Goal: Transaction & Acquisition: Purchase product/service

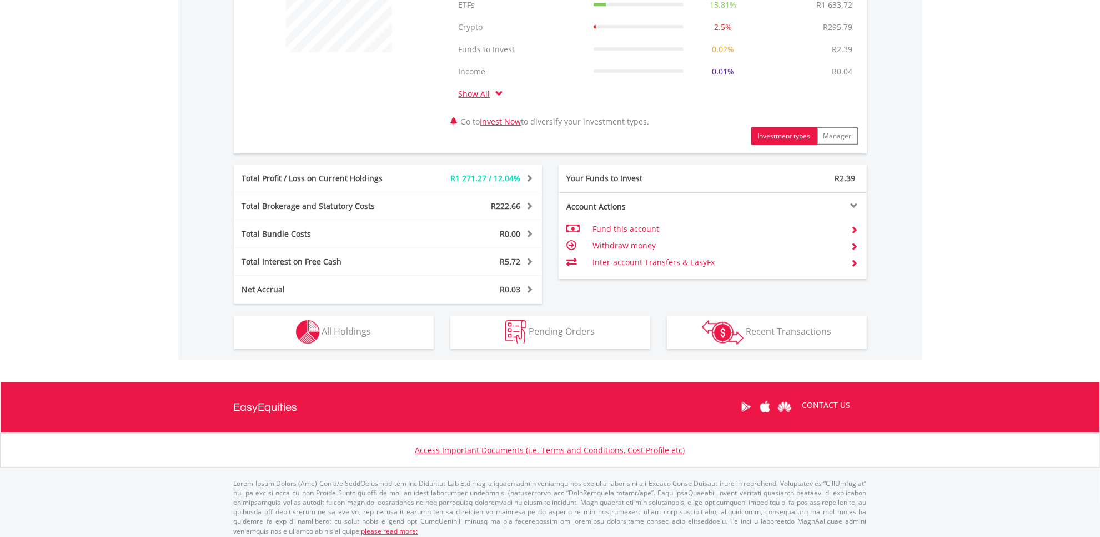
scroll to position [492, 0]
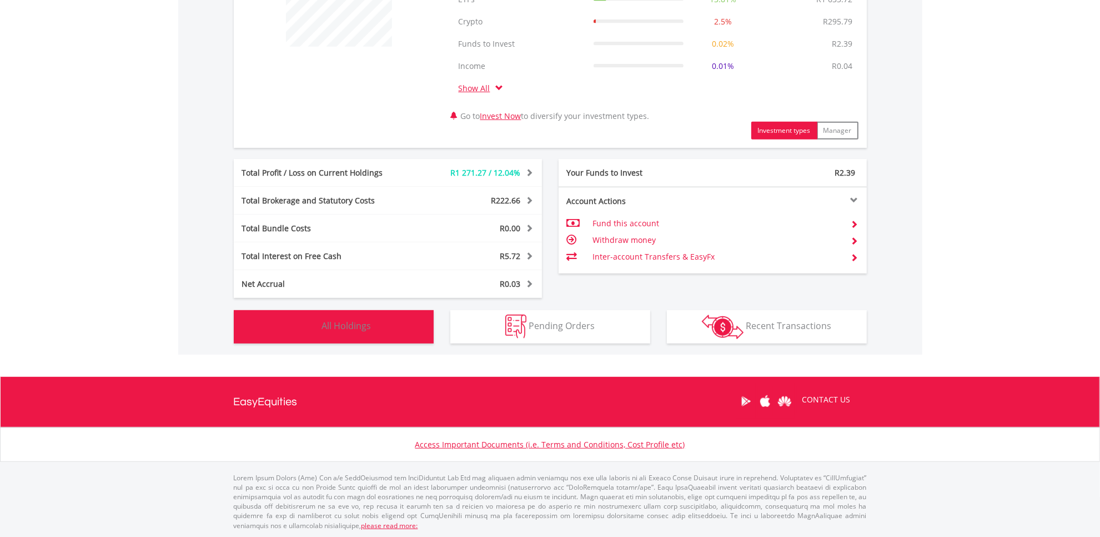
click at [369, 324] on span "All Holdings" at bounding box center [346, 325] width 49 height 12
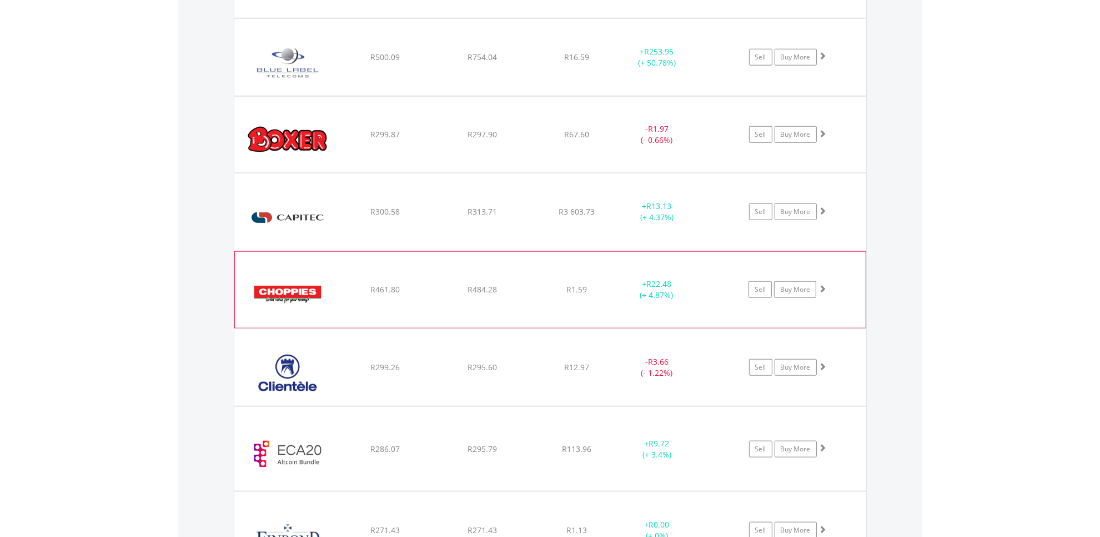
scroll to position [1214, 0]
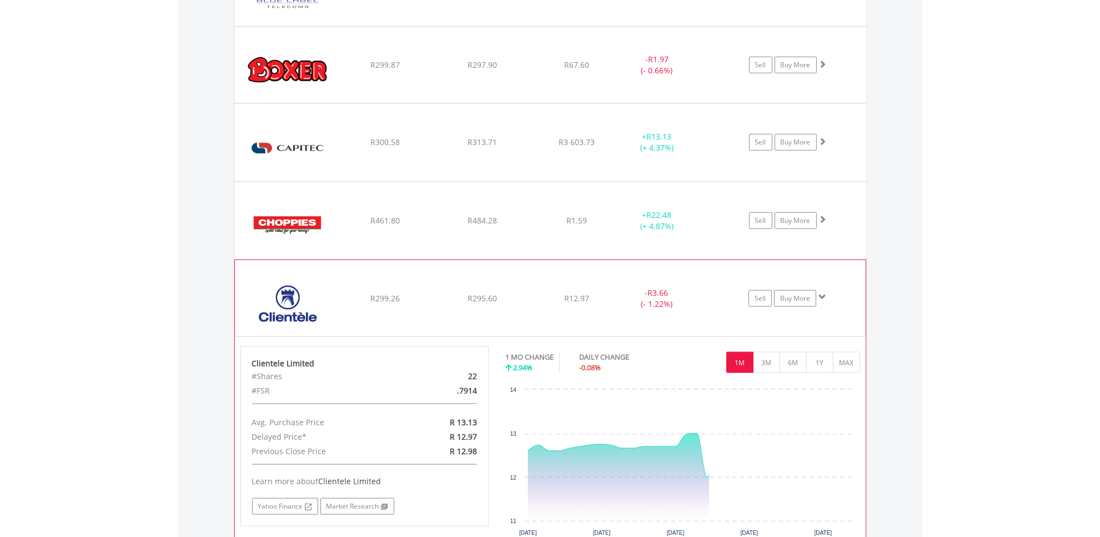
scroll to position [1284, 0]
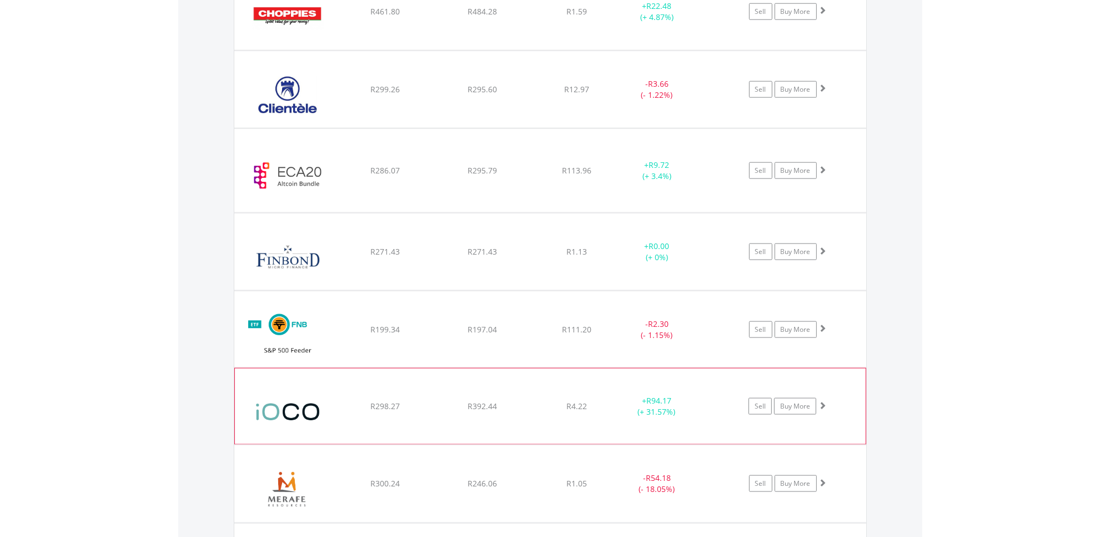
scroll to position [1492, 0]
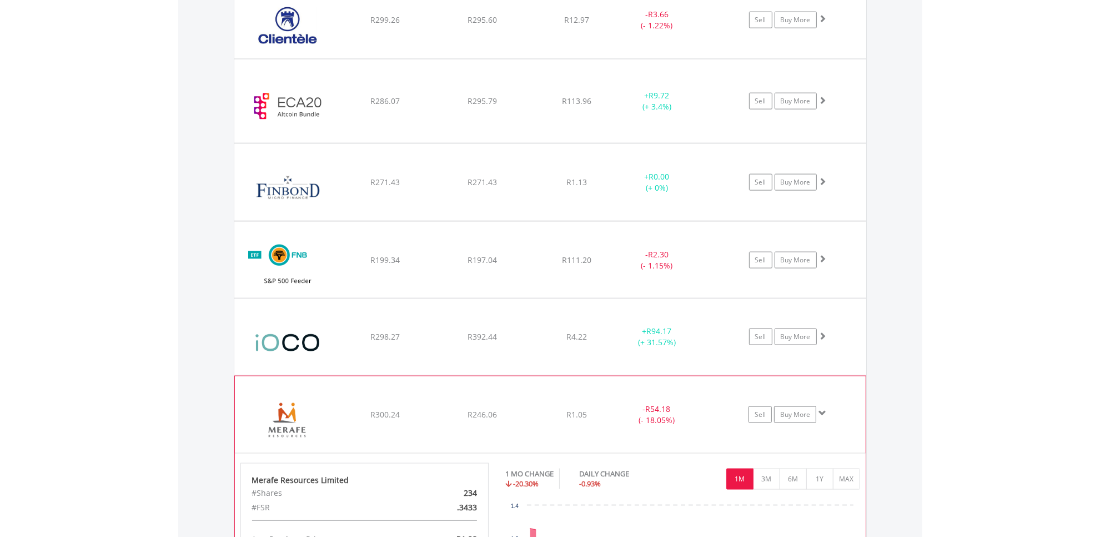
scroll to position [1701, 0]
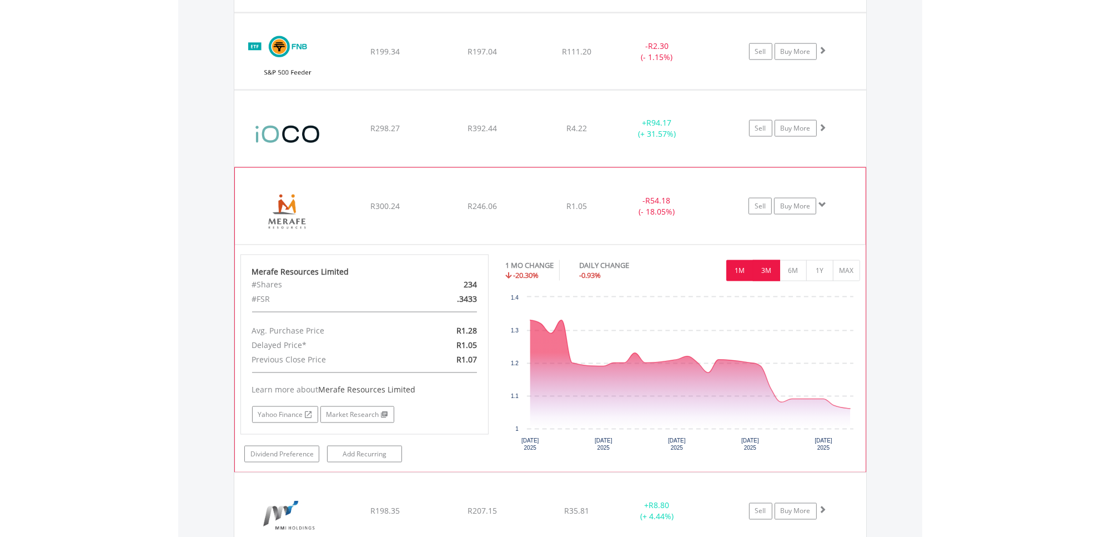
click at [769, 277] on button "3M" at bounding box center [766, 270] width 27 height 21
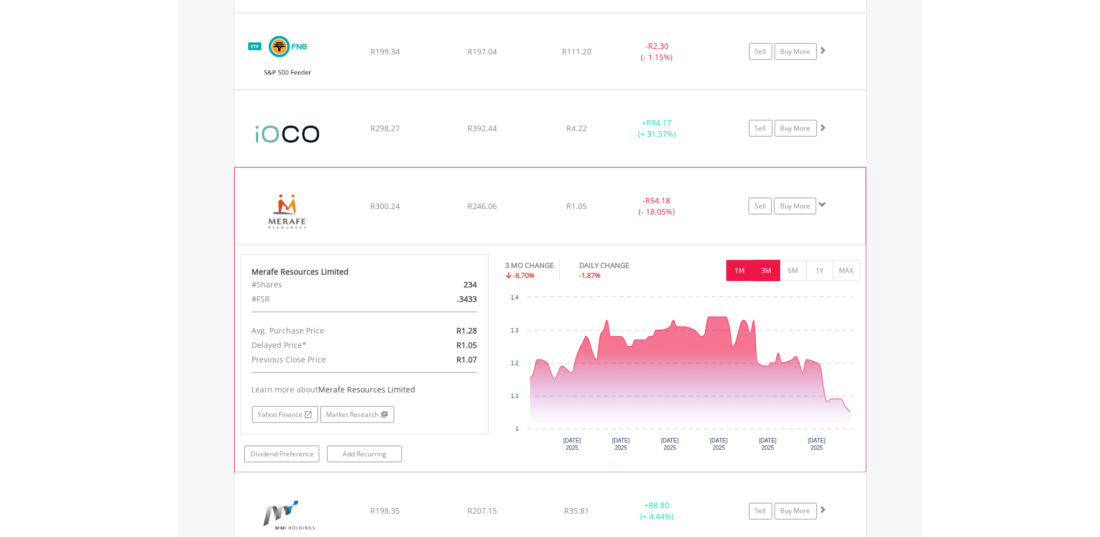
click at [742, 269] on button "1M" at bounding box center [740, 270] width 27 height 21
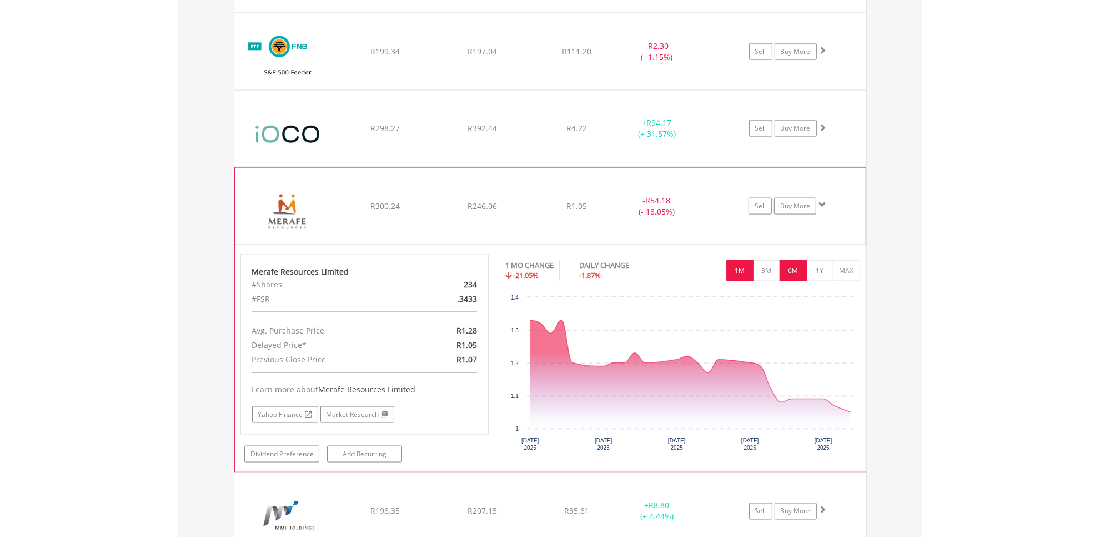
click at [790, 277] on button "6M" at bounding box center [793, 270] width 27 height 21
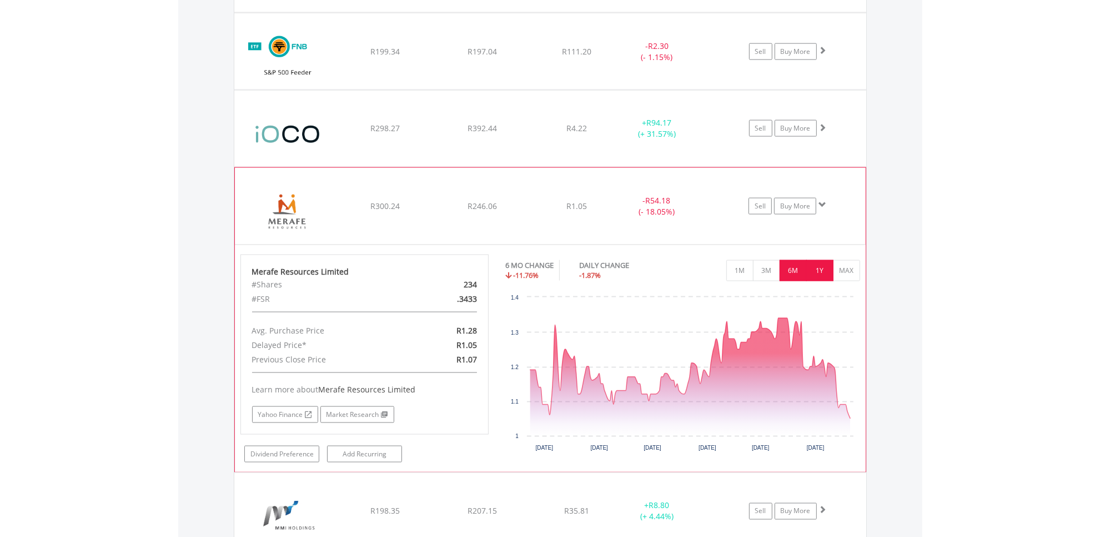
click at [823, 274] on button "1Y" at bounding box center [819, 270] width 27 height 21
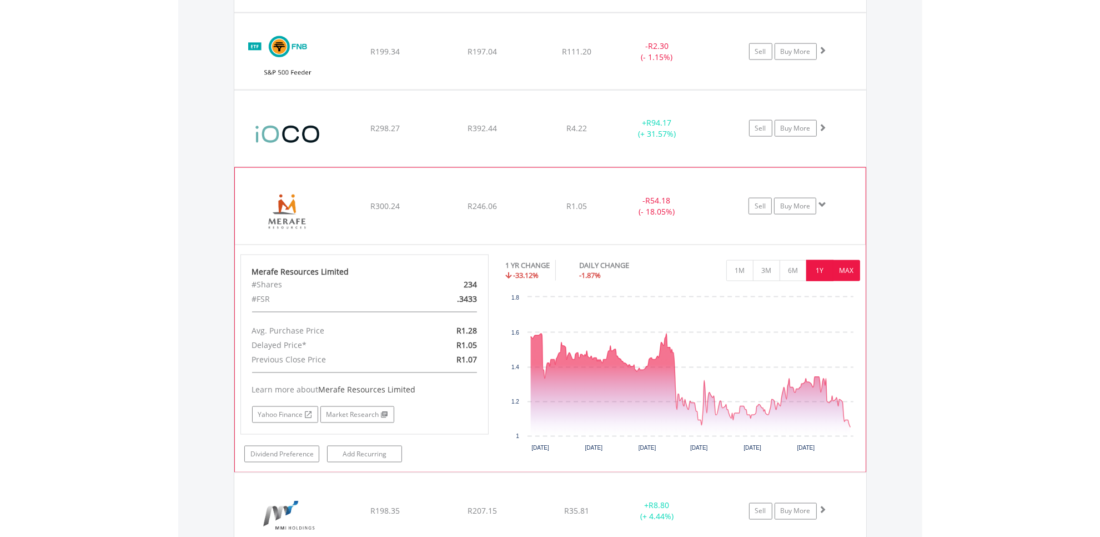
click at [843, 275] on button "MAX" at bounding box center [846, 270] width 27 height 21
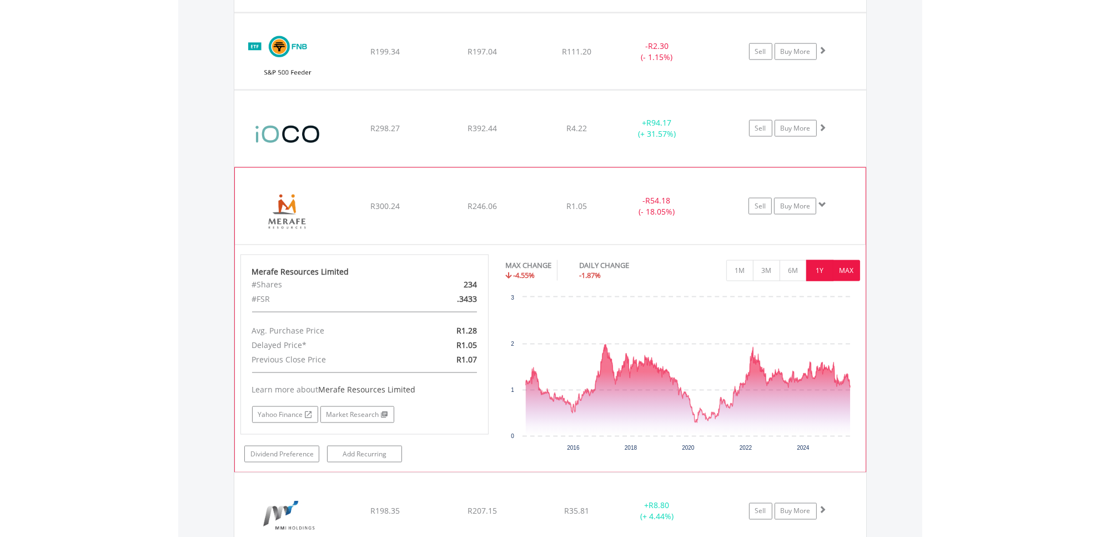
click at [818, 271] on button "1Y" at bounding box center [819, 270] width 27 height 21
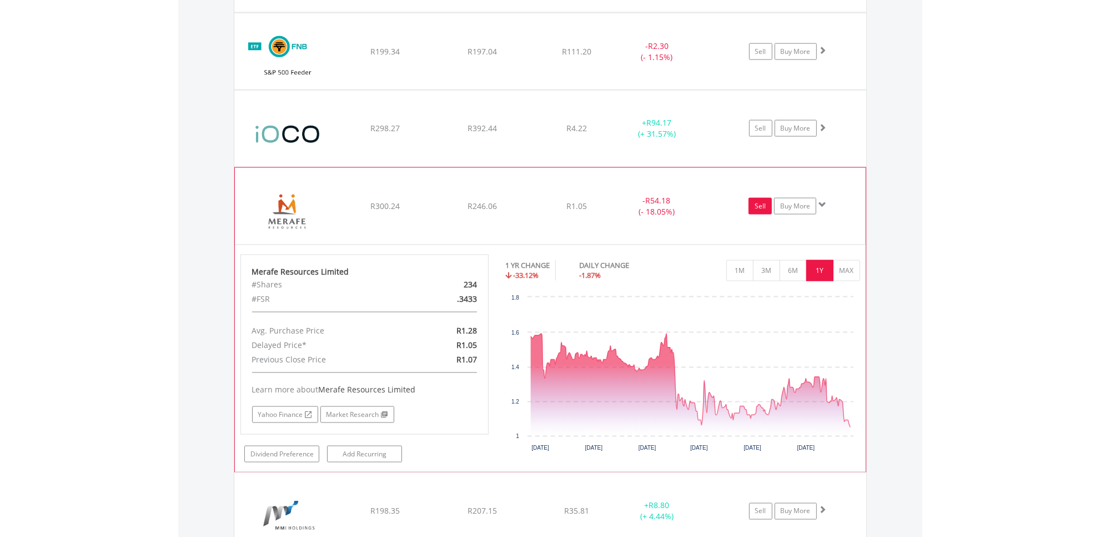
click at [756, 206] on link "Sell" at bounding box center [760, 206] width 23 height 17
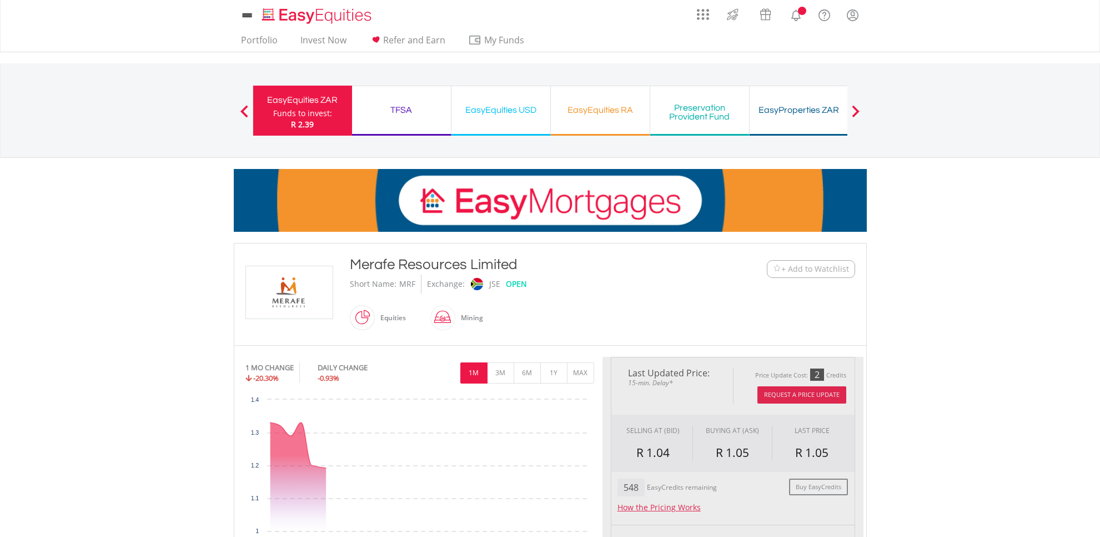
scroll to position [278, 0]
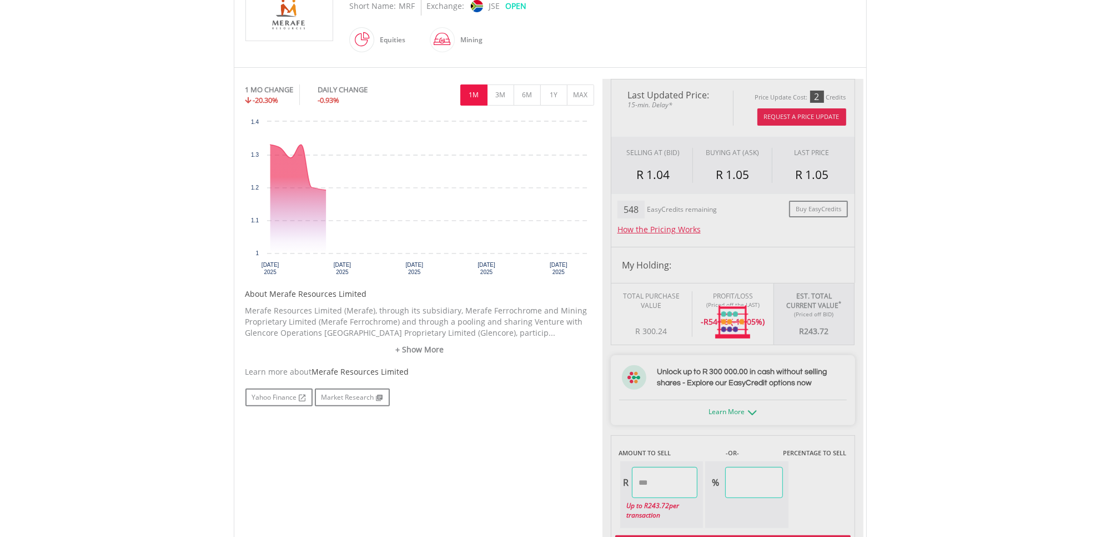
type input "******"
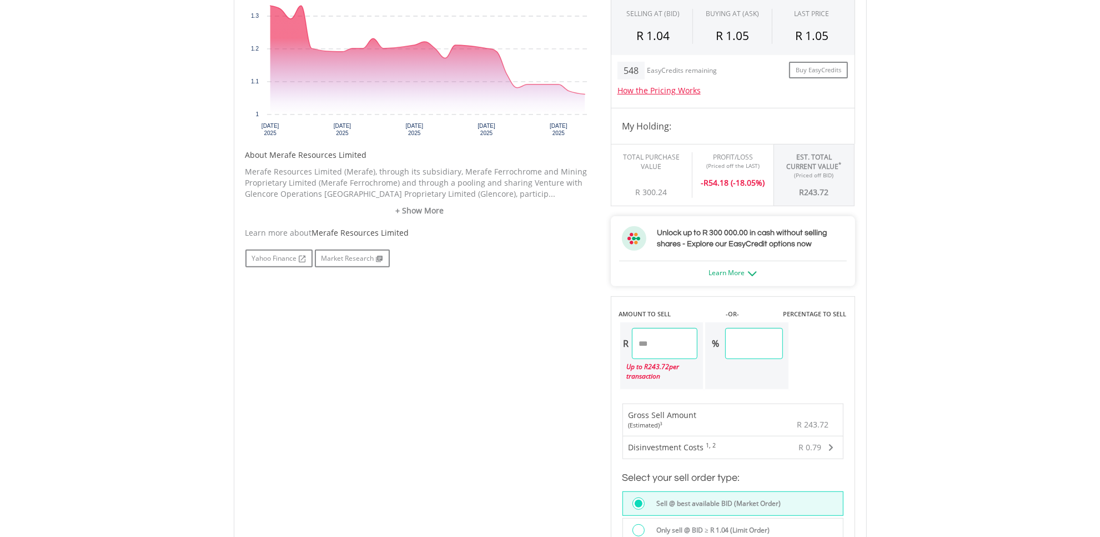
scroll to position [555, 0]
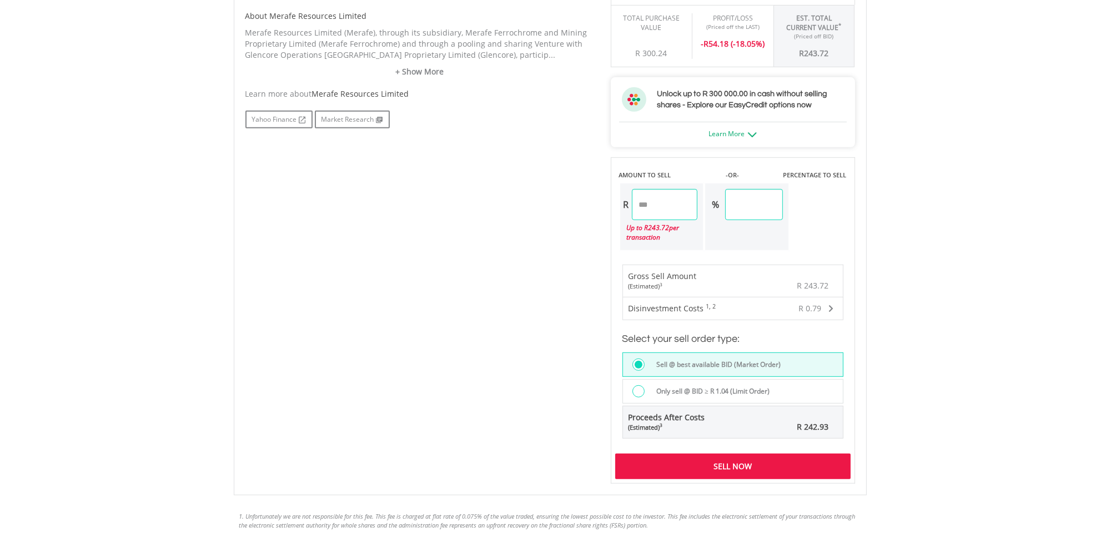
click at [723, 462] on div "Sell Now" at bounding box center [733, 466] width 236 height 26
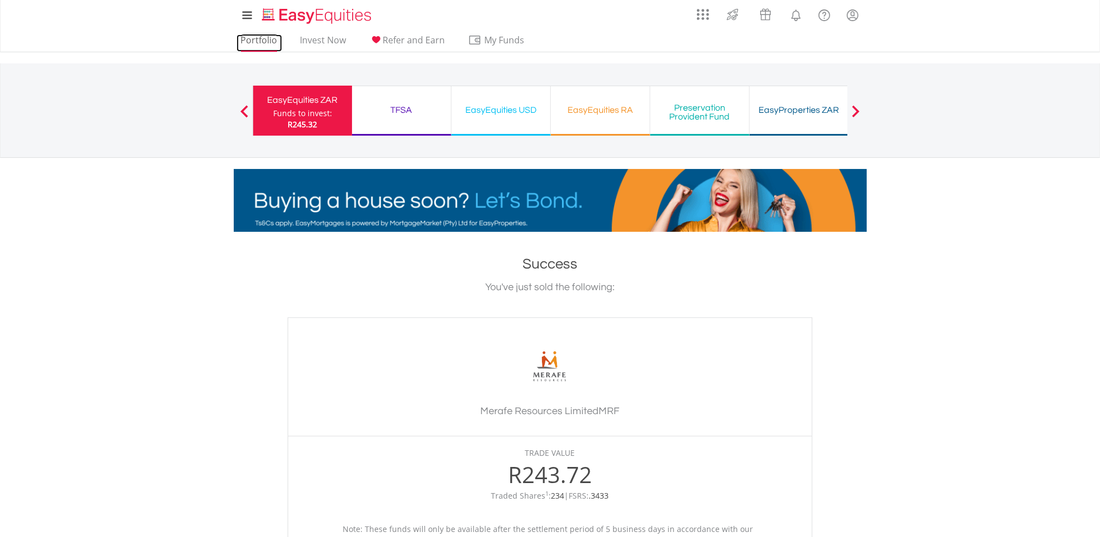
click at [264, 39] on link "Portfolio" at bounding box center [260, 42] width 46 height 17
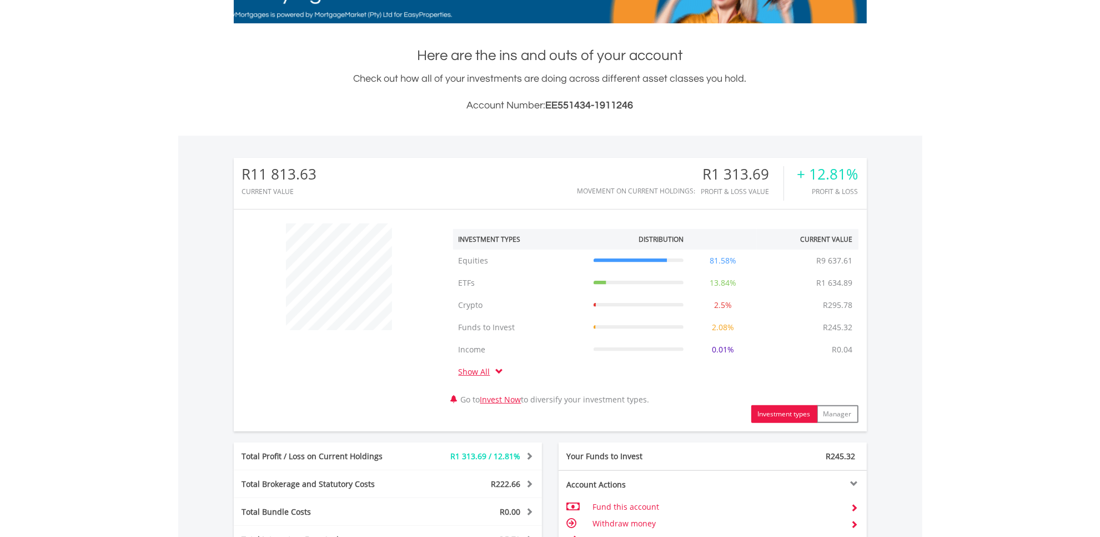
scroll to position [417, 0]
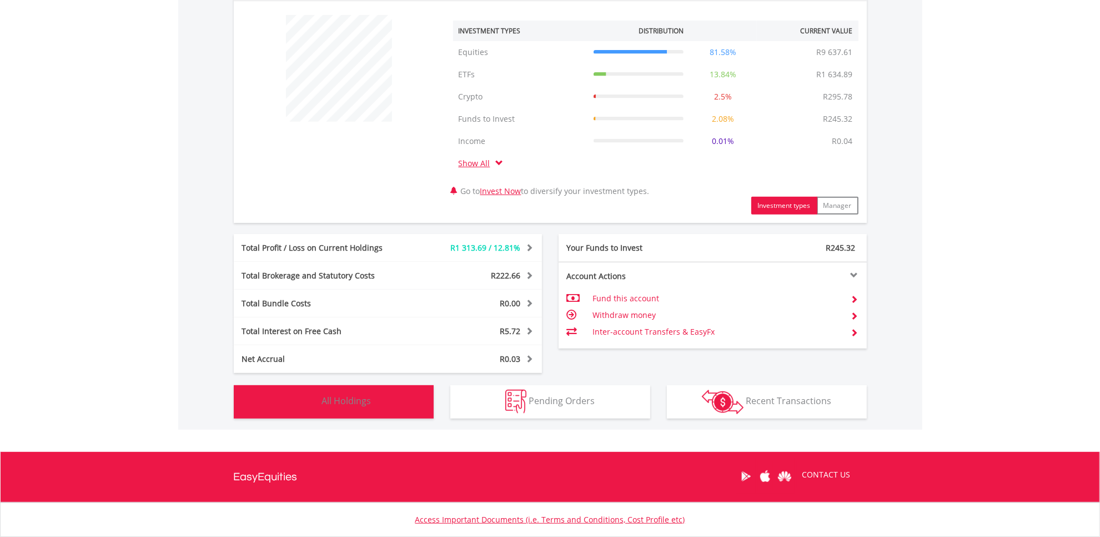
click at [376, 397] on button "Holdings All Holdings" at bounding box center [334, 401] width 200 height 33
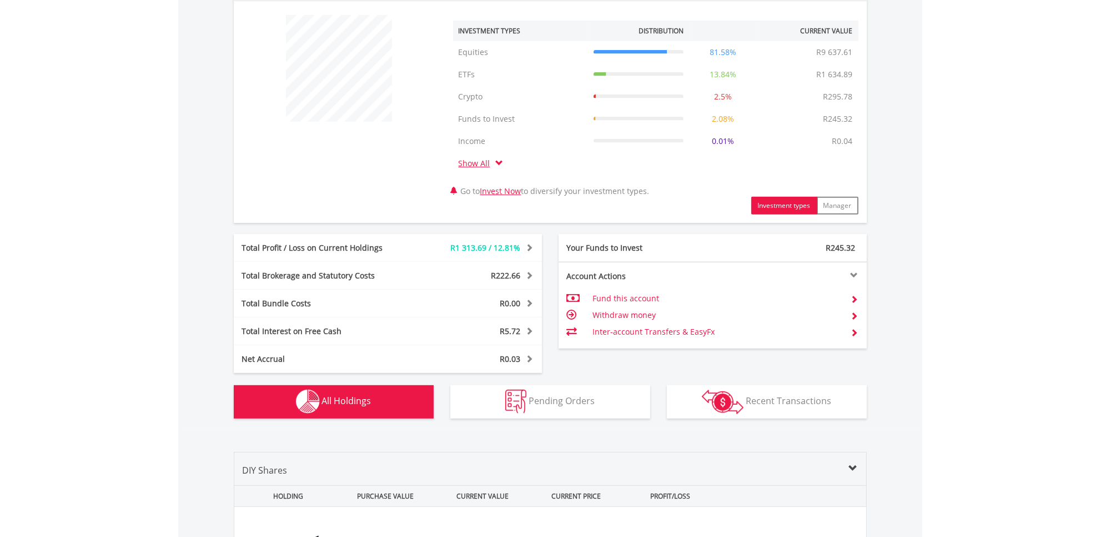
scroll to position [867, 0]
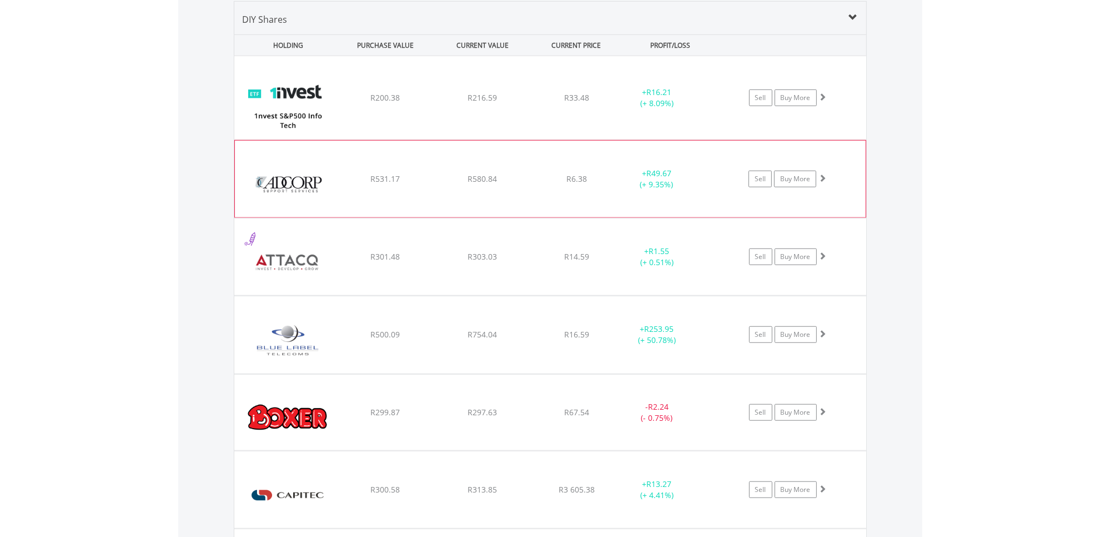
click at [615, 139] on div "﻿ Adcorp Holdings Limited R531.17 R580.84 R6.38 + R49.67 (+ 9.35%) Sell Buy More" at bounding box center [550, 97] width 632 height 83
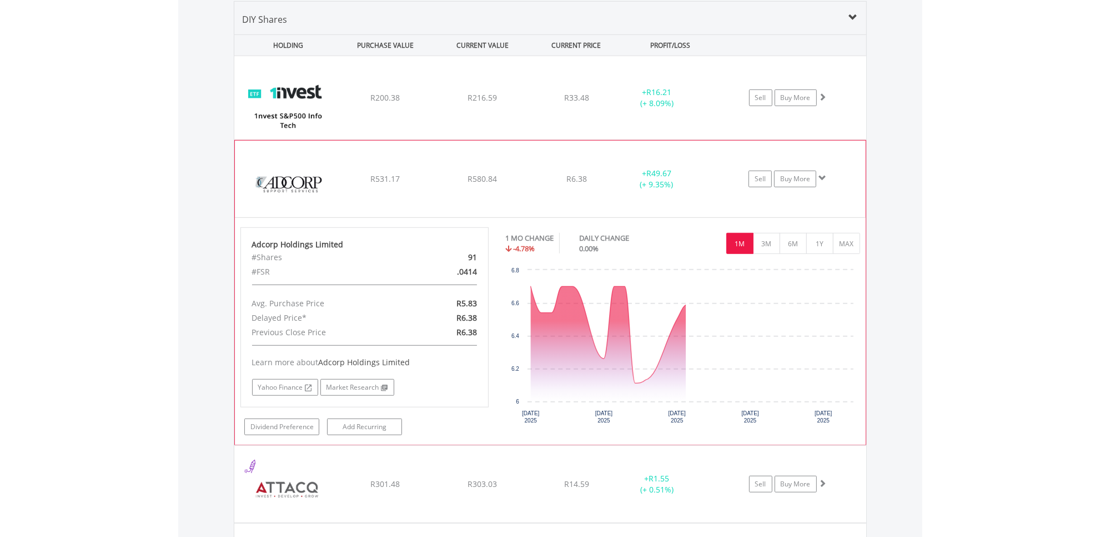
scroll to position [936, 0]
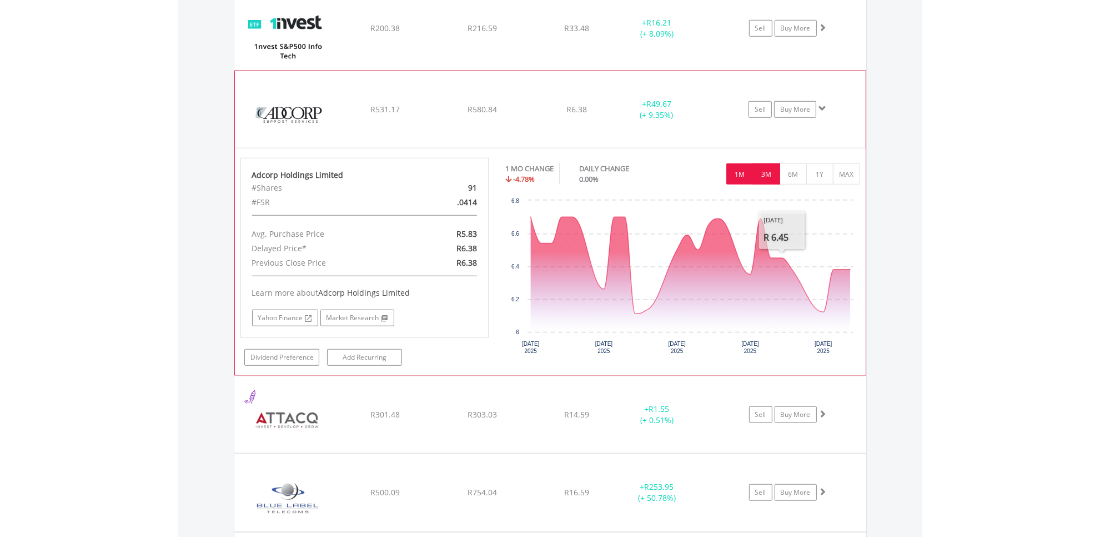
click at [759, 176] on button "3M" at bounding box center [766, 173] width 27 height 21
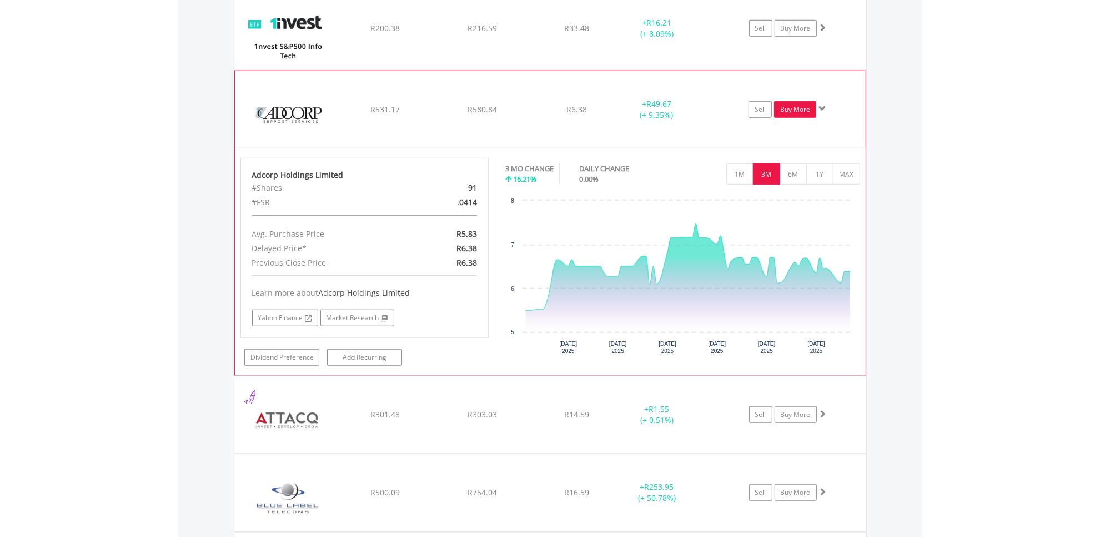
click at [795, 106] on link "Buy More" at bounding box center [795, 109] width 42 height 17
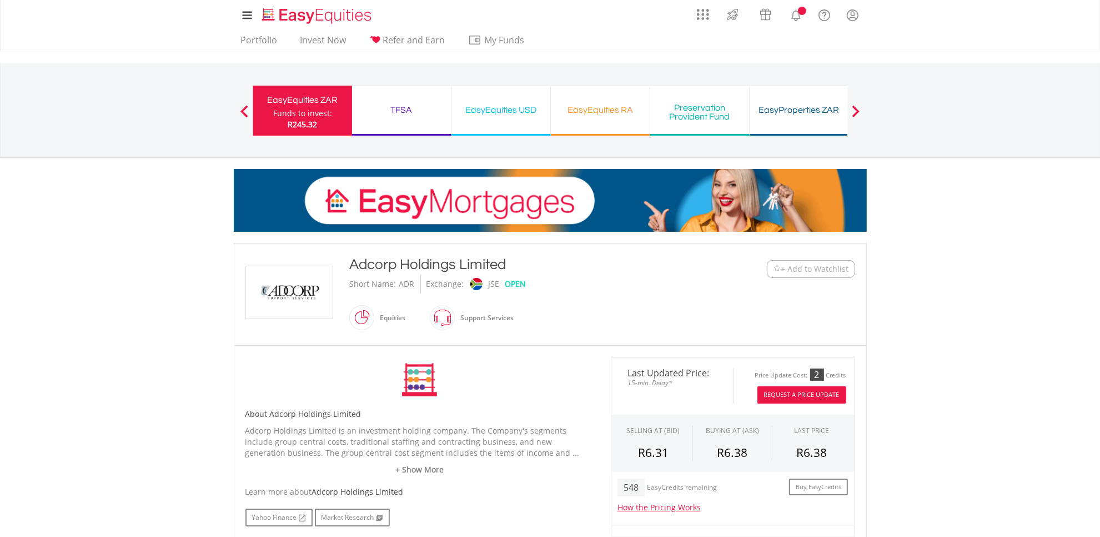
scroll to position [278, 0]
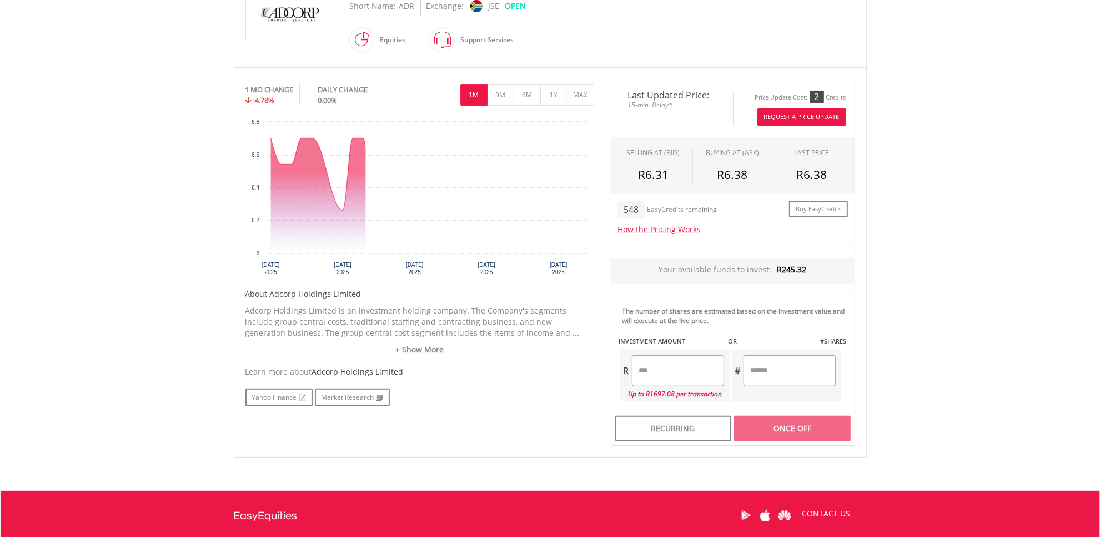
click at [689, 364] on input "number" at bounding box center [678, 370] width 92 height 31
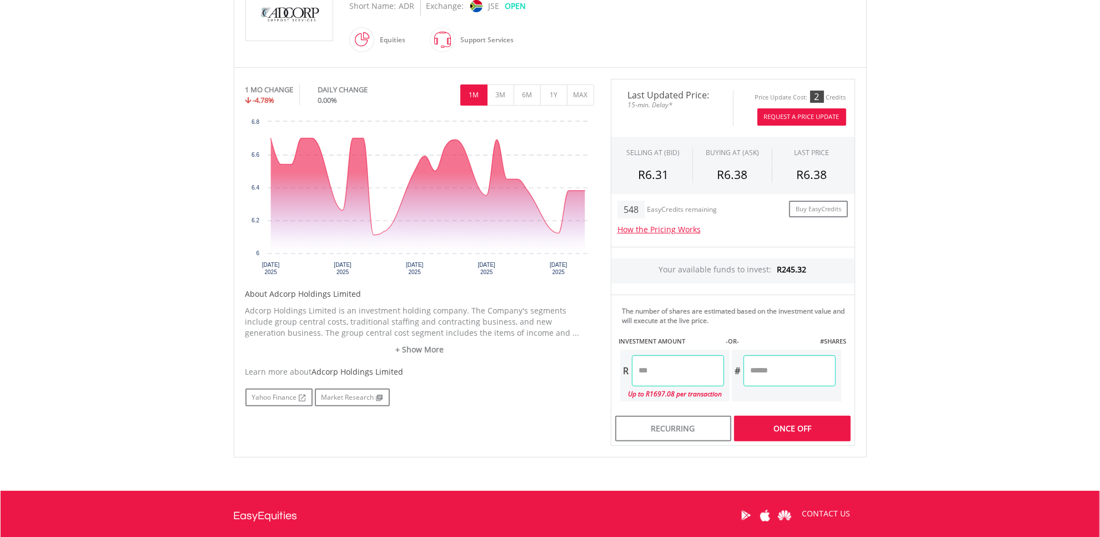
type input "*****"
type input "******"
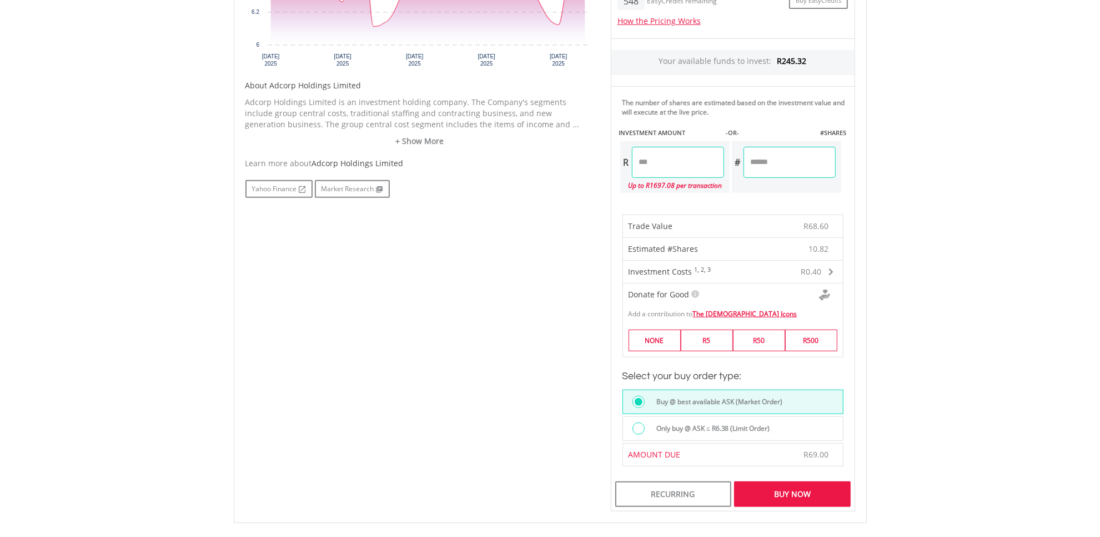
scroll to position [625, 0]
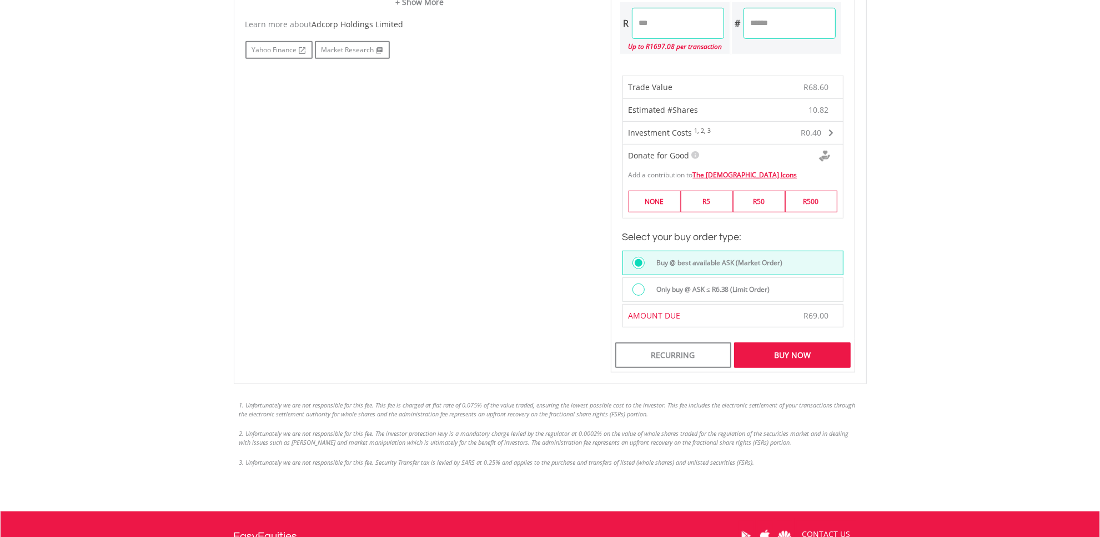
click at [786, 357] on div "Buy Now" at bounding box center [792, 355] width 116 height 26
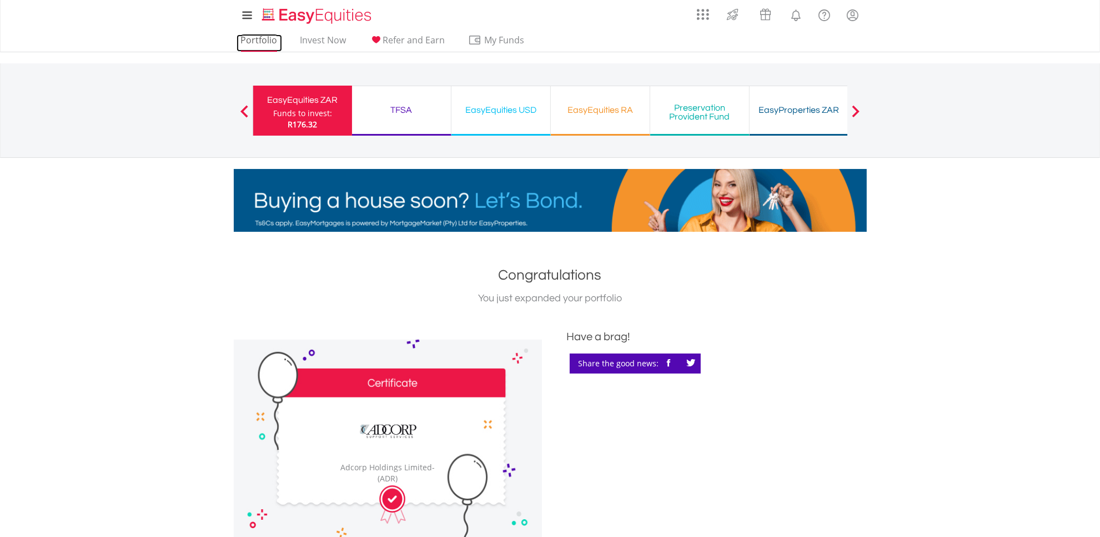
click at [257, 41] on link "Portfolio" at bounding box center [260, 42] width 46 height 17
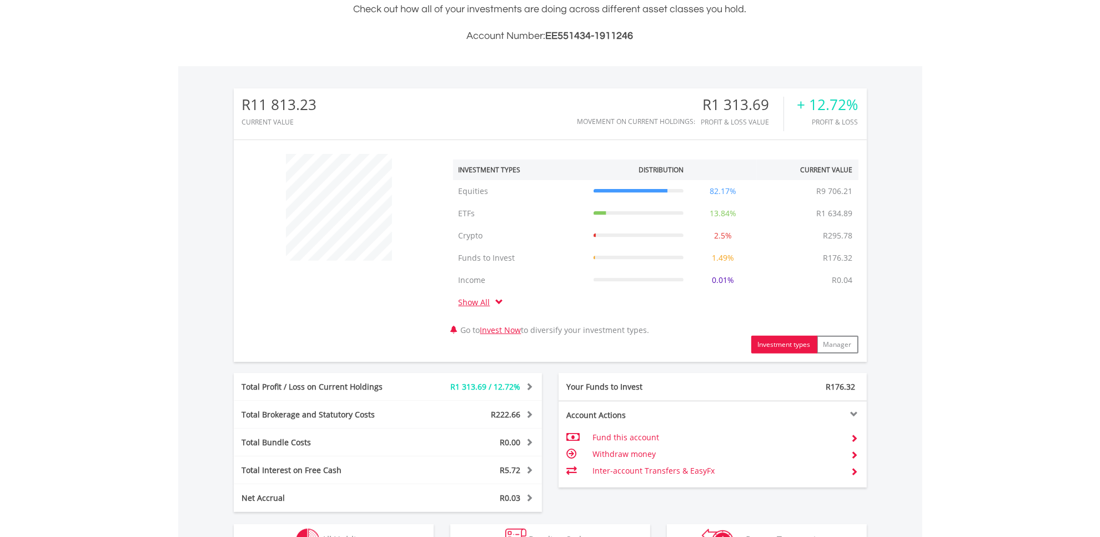
scroll to position [492, 0]
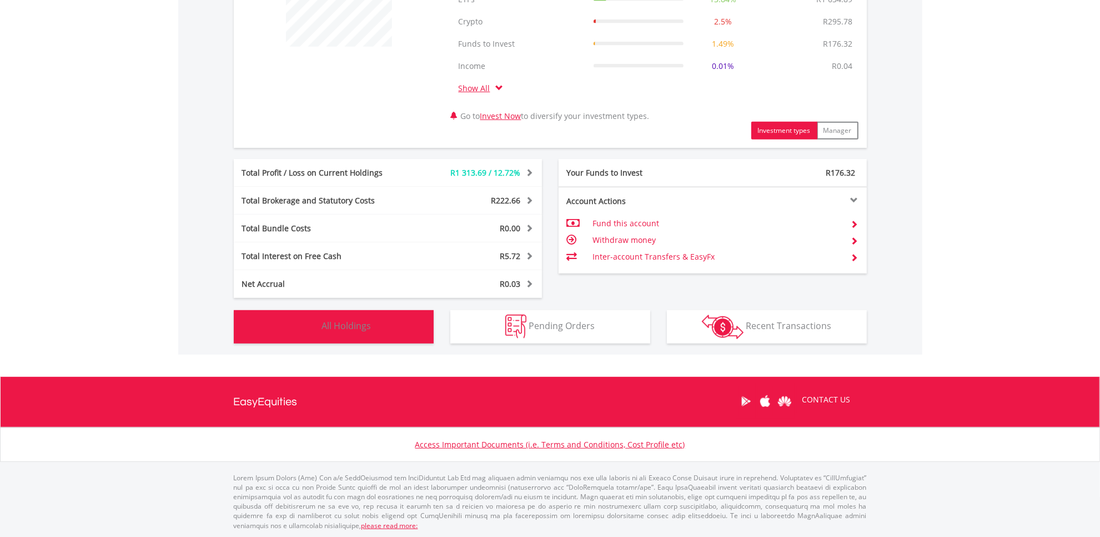
click at [342, 325] on span "All Holdings" at bounding box center [346, 325] width 49 height 12
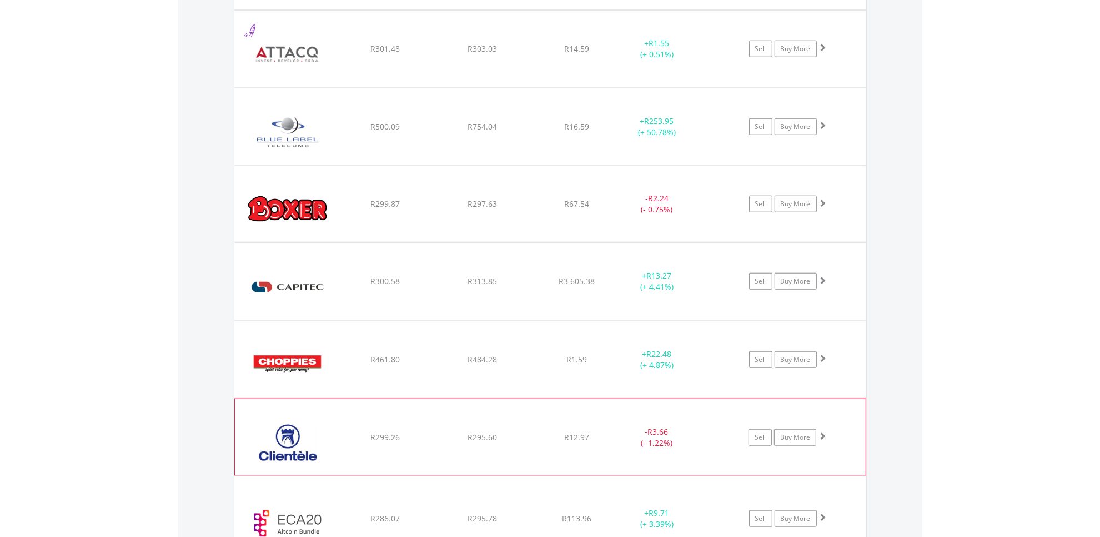
scroll to position [1145, 0]
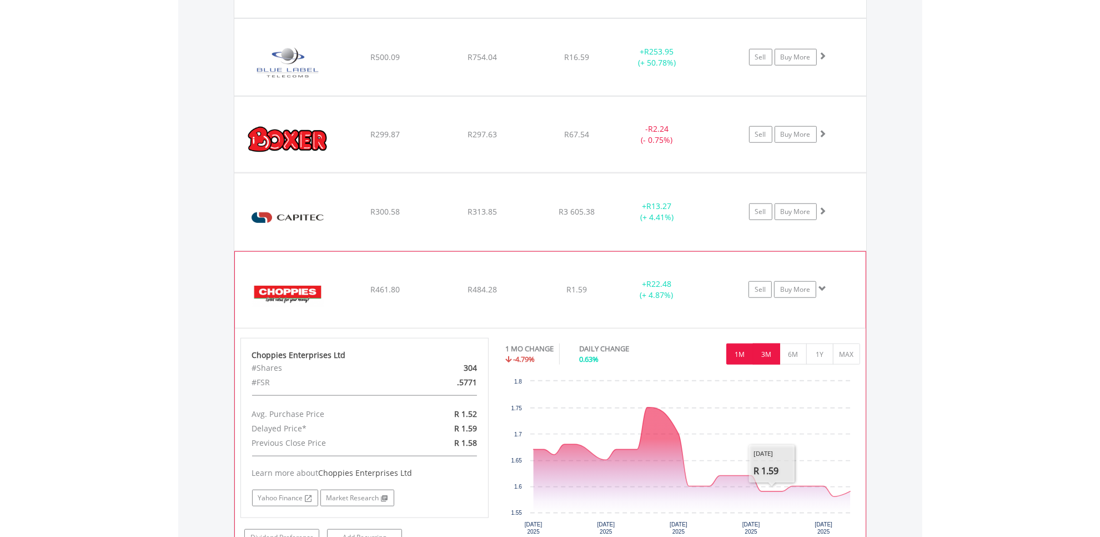
click at [764, 354] on button "3M" at bounding box center [766, 353] width 27 height 21
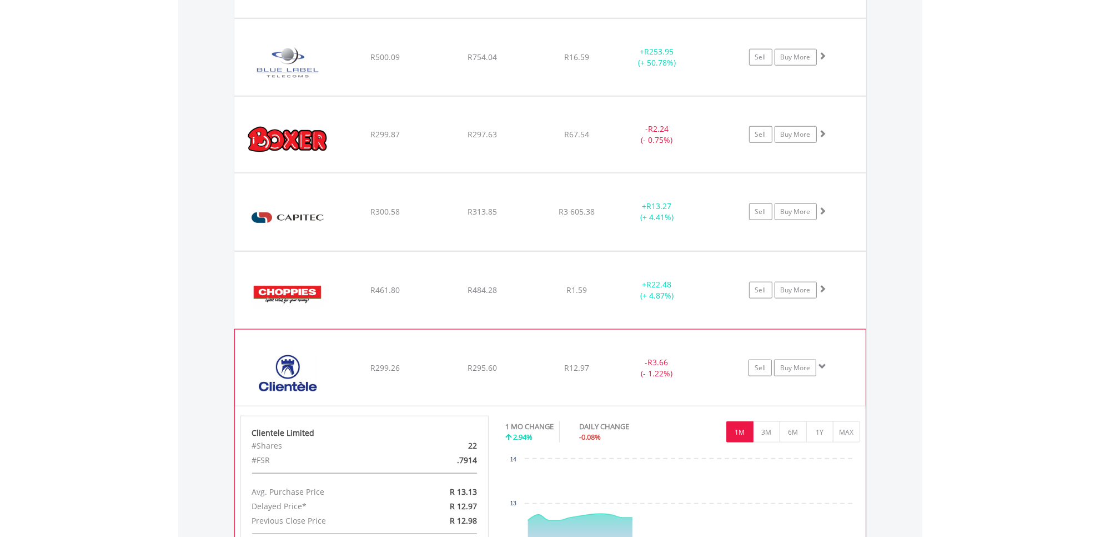
scroll to position [1353, 0]
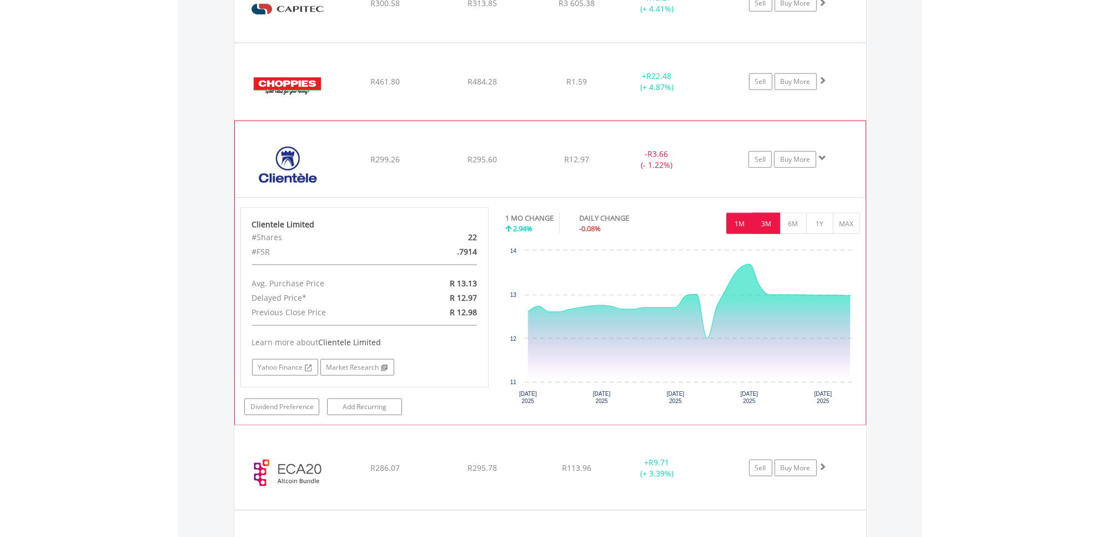
click at [764, 218] on button "3M" at bounding box center [766, 223] width 27 height 21
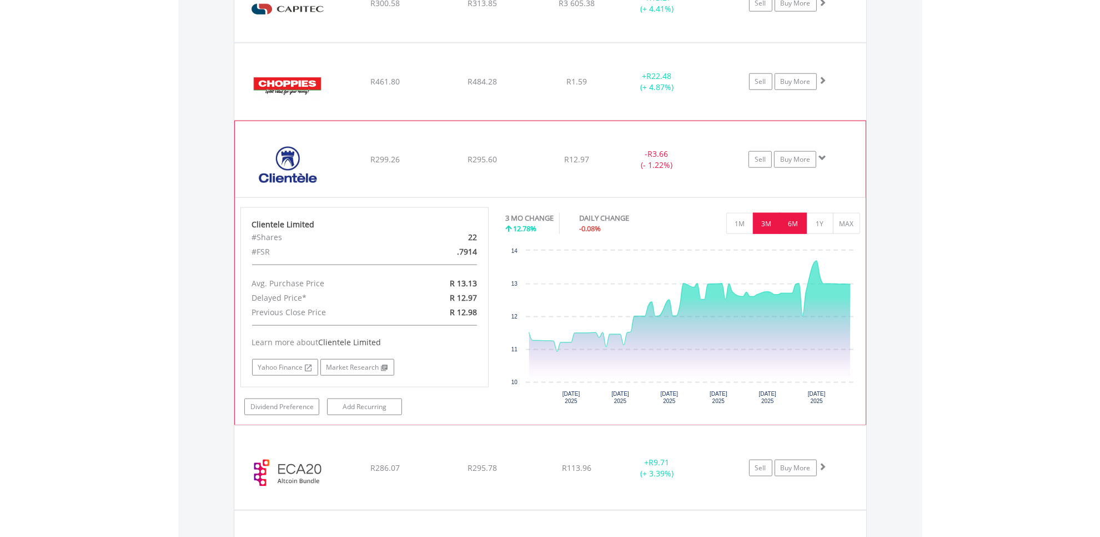
click at [791, 228] on button "6M" at bounding box center [793, 223] width 27 height 21
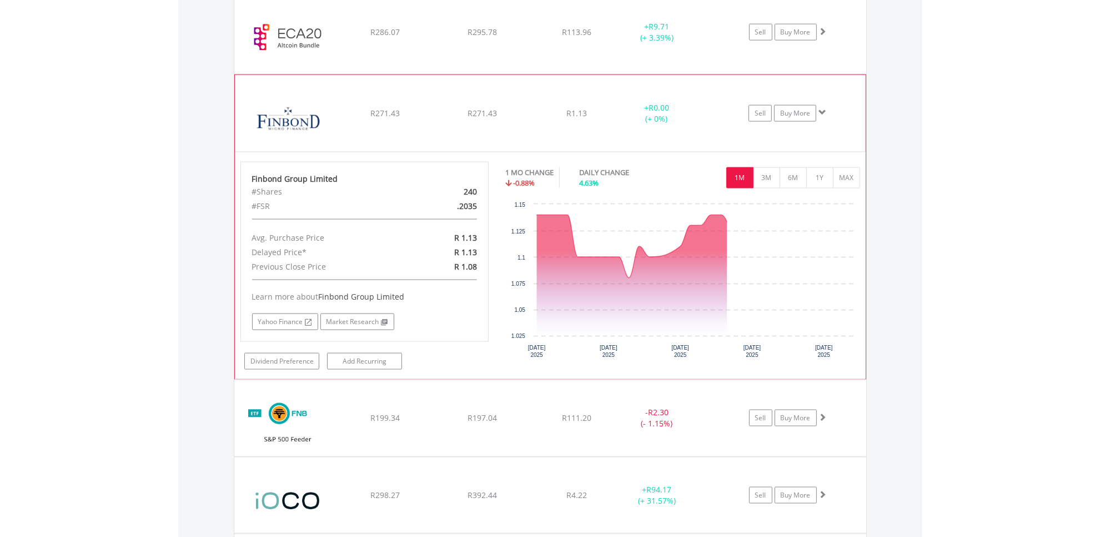
scroll to position [1631, 0]
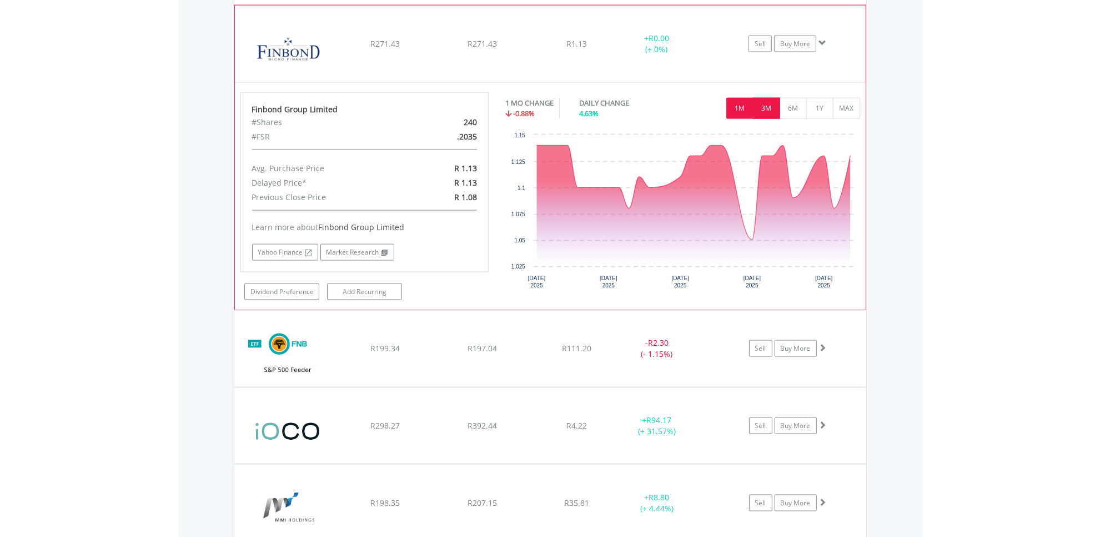
click at [769, 117] on button "3M" at bounding box center [766, 108] width 27 height 21
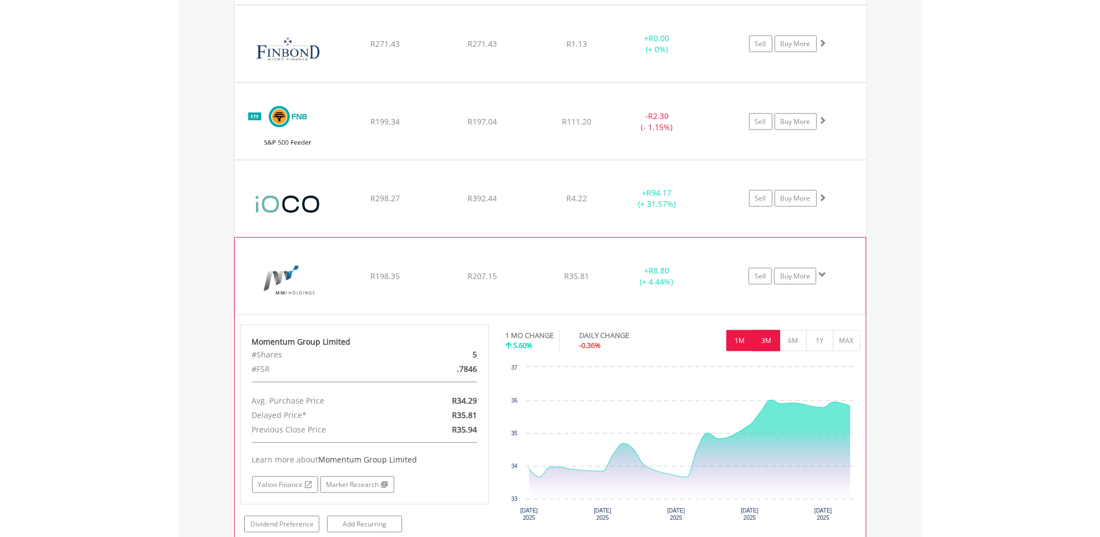
click at [767, 346] on button "3M" at bounding box center [766, 340] width 27 height 21
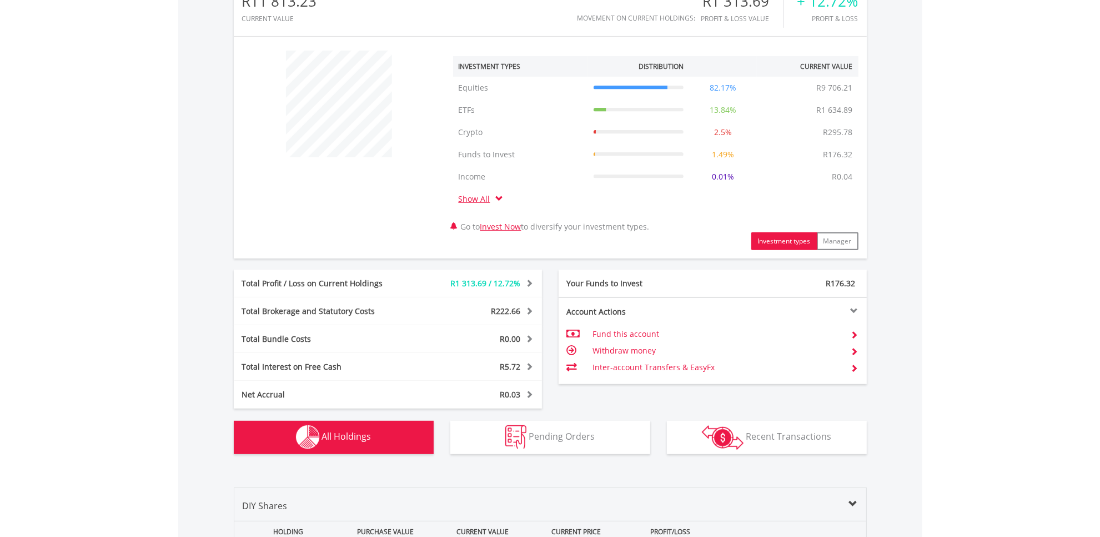
scroll to position [0, 0]
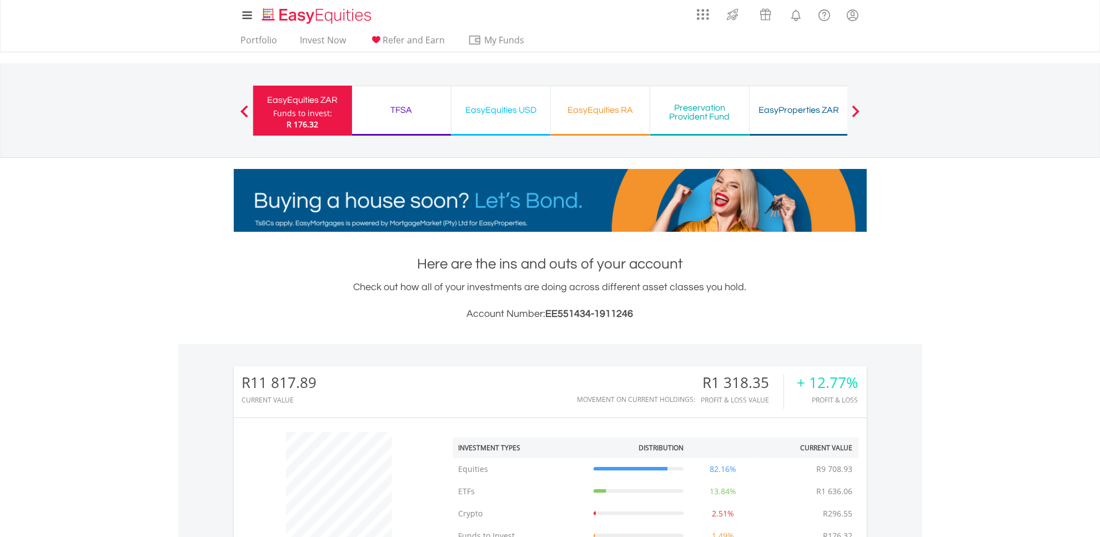
scroll to position [347, 0]
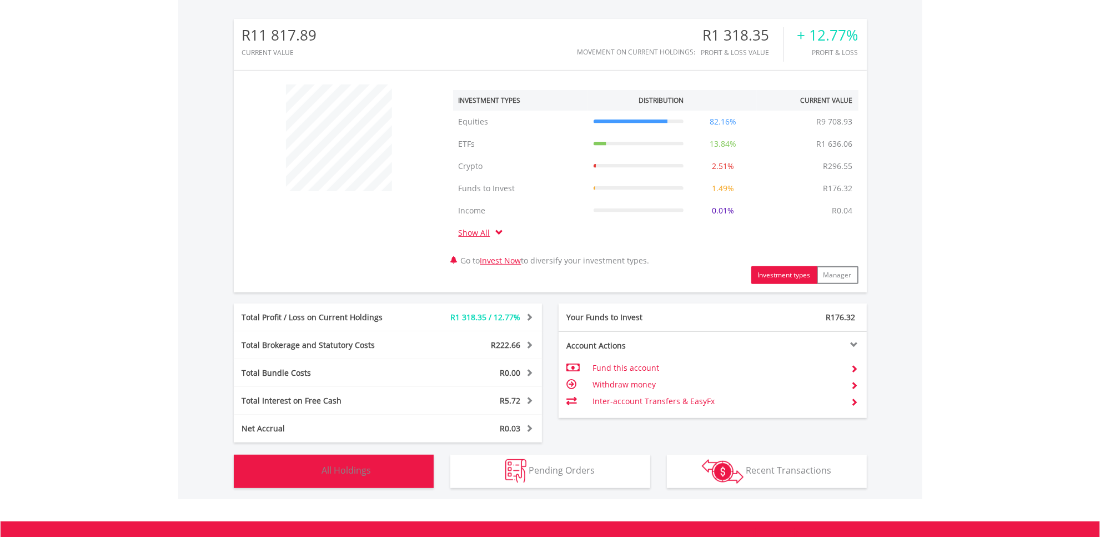
click at [350, 465] on span "All Holdings" at bounding box center [346, 470] width 49 height 12
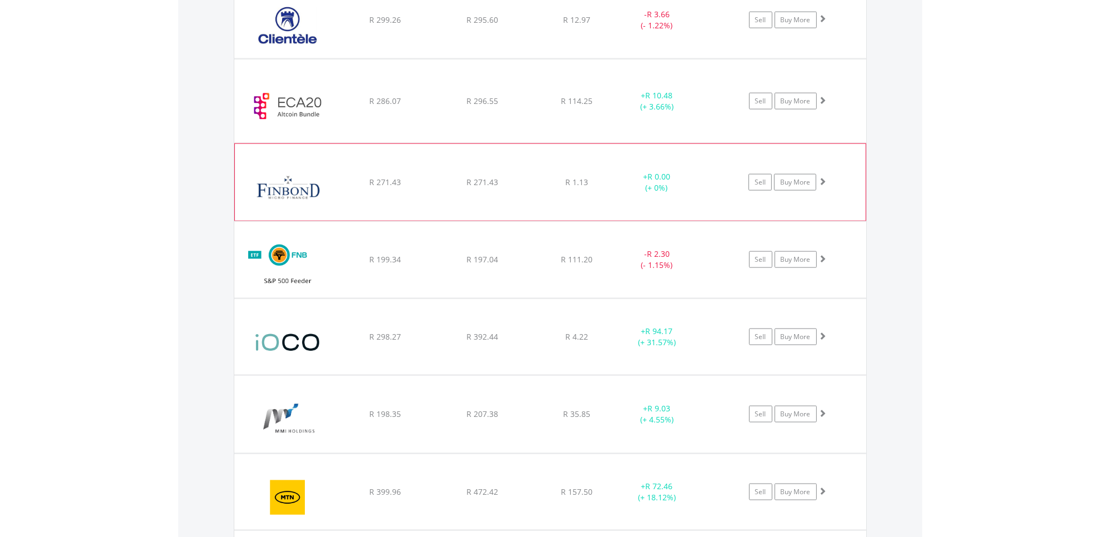
scroll to position [1562, 0]
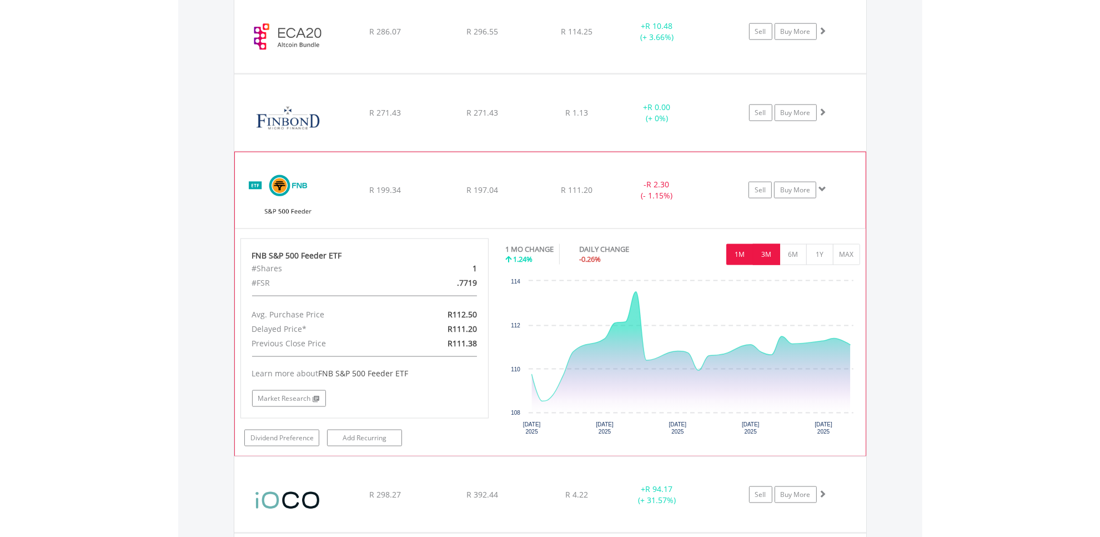
click at [764, 256] on button "3M" at bounding box center [766, 254] width 27 height 21
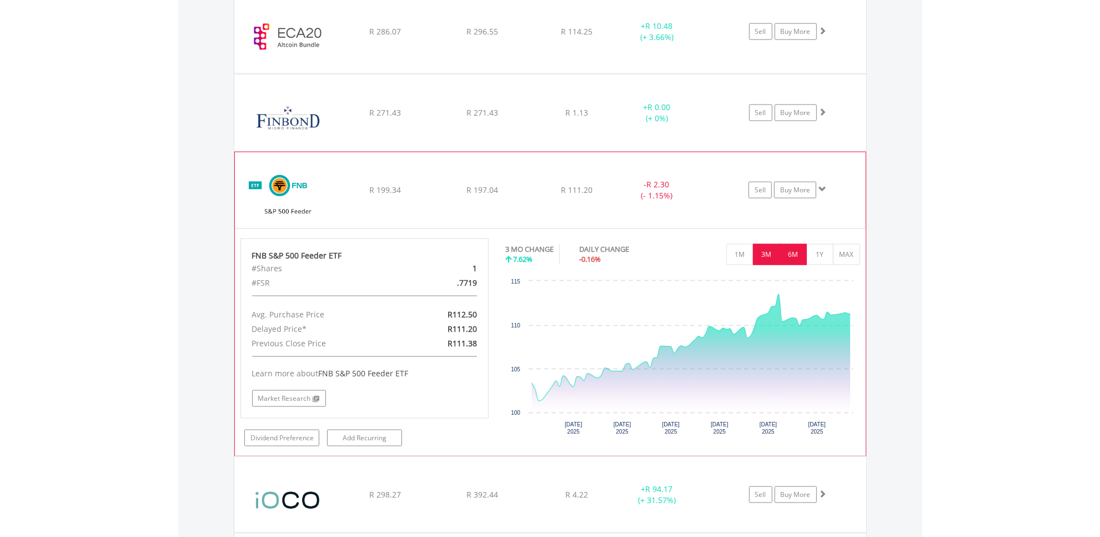
click at [798, 256] on button "6M" at bounding box center [793, 254] width 27 height 21
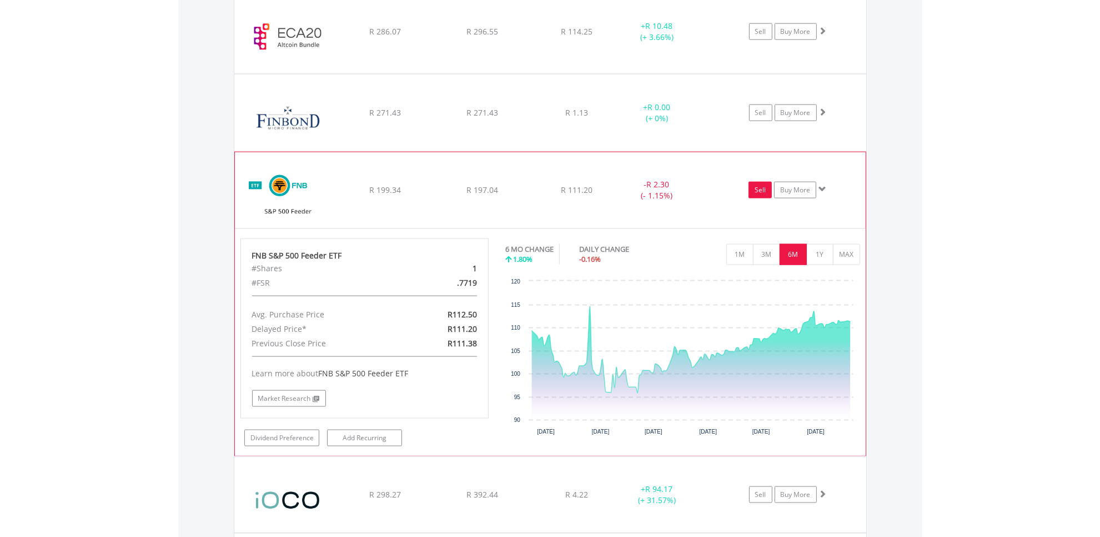
click at [759, 192] on link "Sell" at bounding box center [760, 190] width 23 height 17
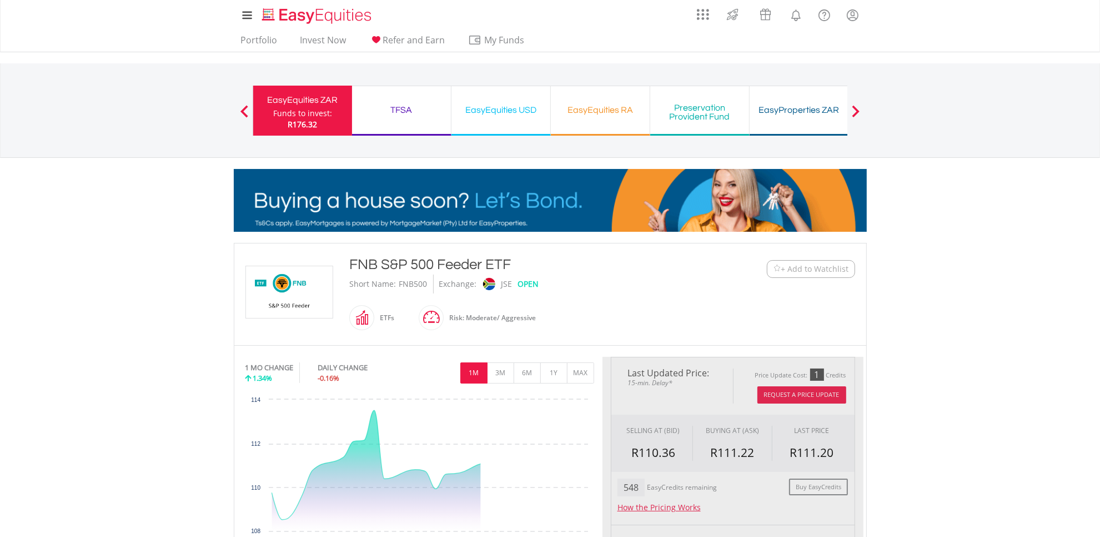
type input "******"
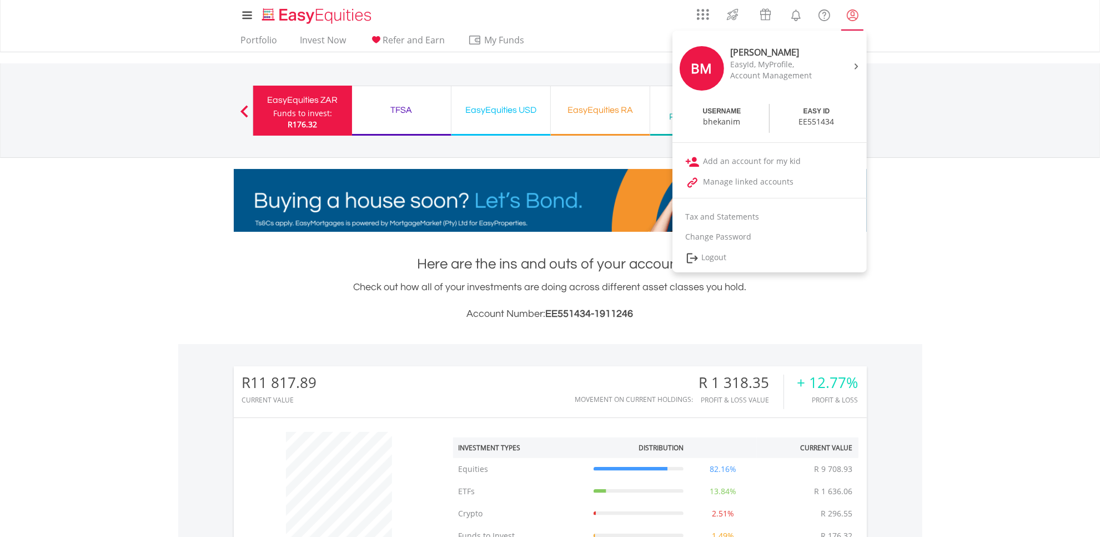
click at [856, 22] on link "My Profile" at bounding box center [853, 15] width 28 height 24
click at [712, 256] on link "Logout" at bounding box center [770, 258] width 194 height 23
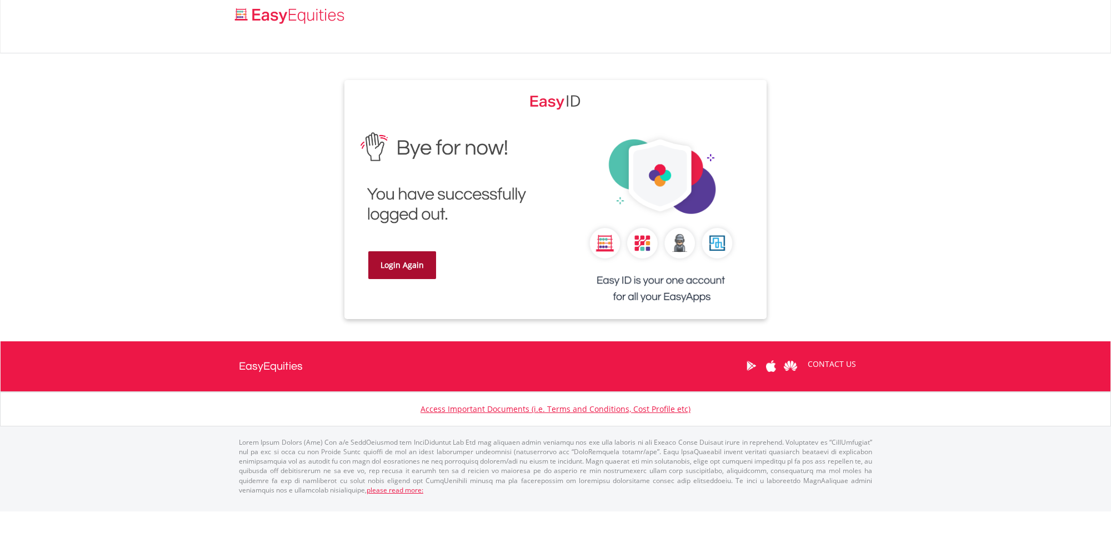
click at [424, 267] on link "Login Again" at bounding box center [402, 265] width 68 height 28
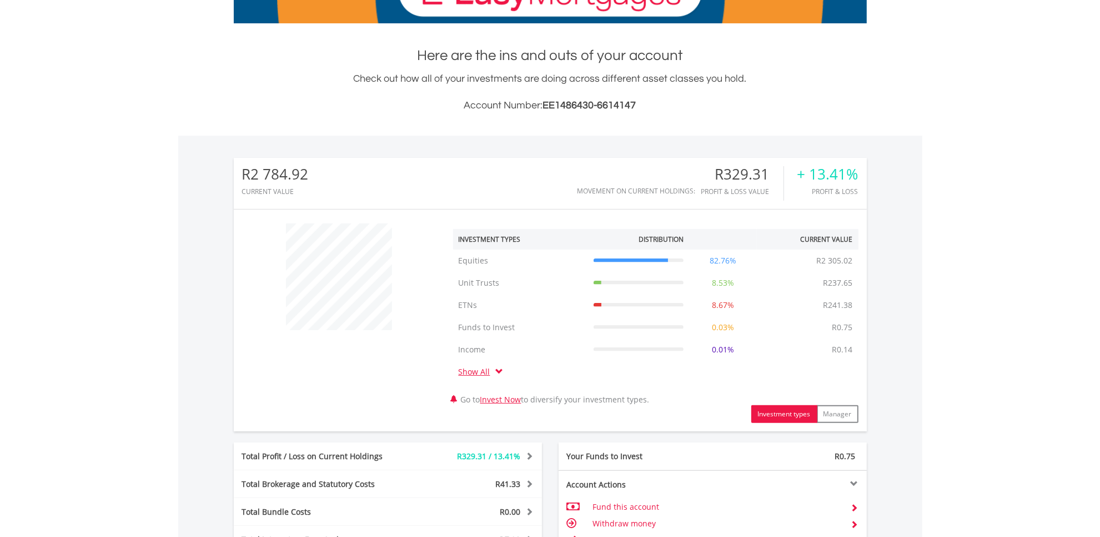
scroll to position [347, 0]
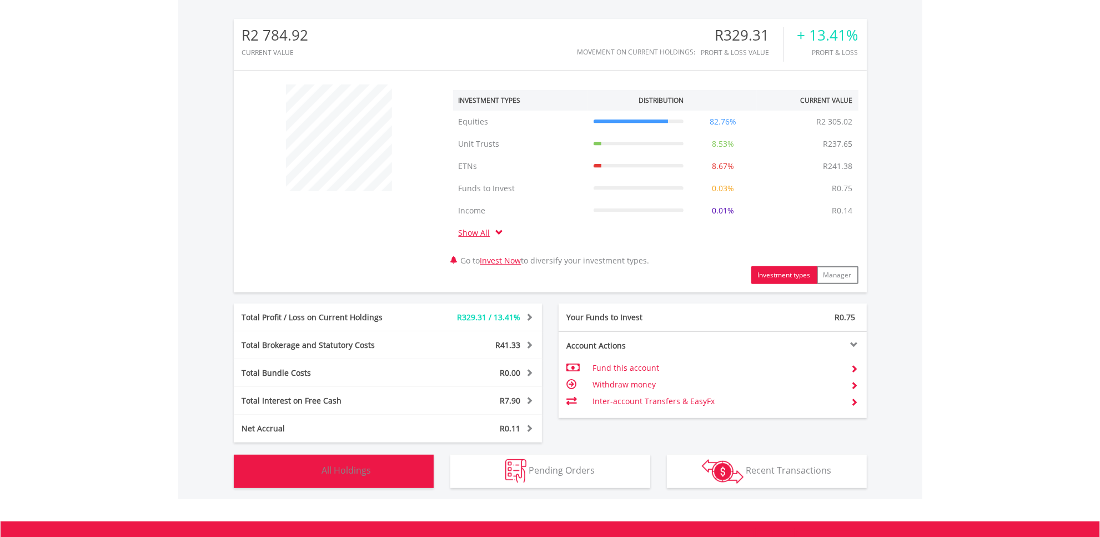
drag, startPoint x: 357, startPoint y: 470, endPoint x: 349, endPoint y: 469, distance: 7.8
click at [356, 470] on span "All Holdings" at bounding box center [346, 470] width 49 height 12
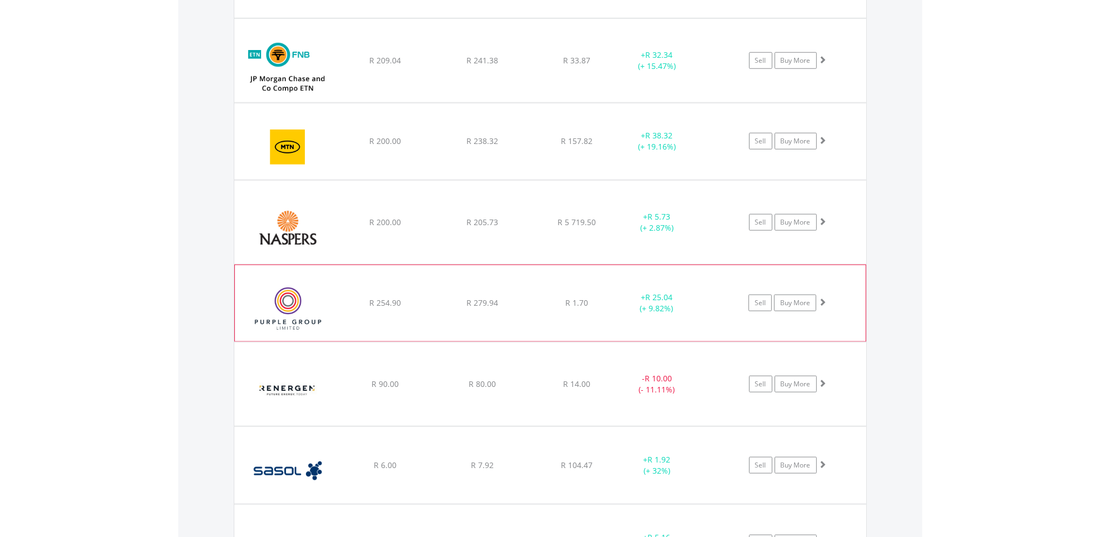
scroll to position [1284, 0]
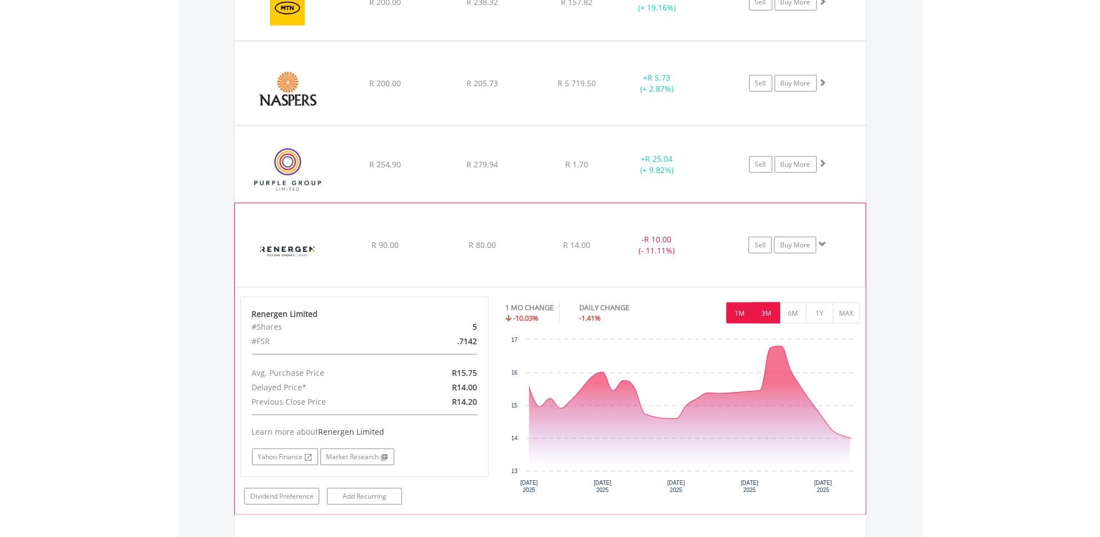
click at [760, 313] on button "3M" at bounding box center [766, 312] width 27 height 21
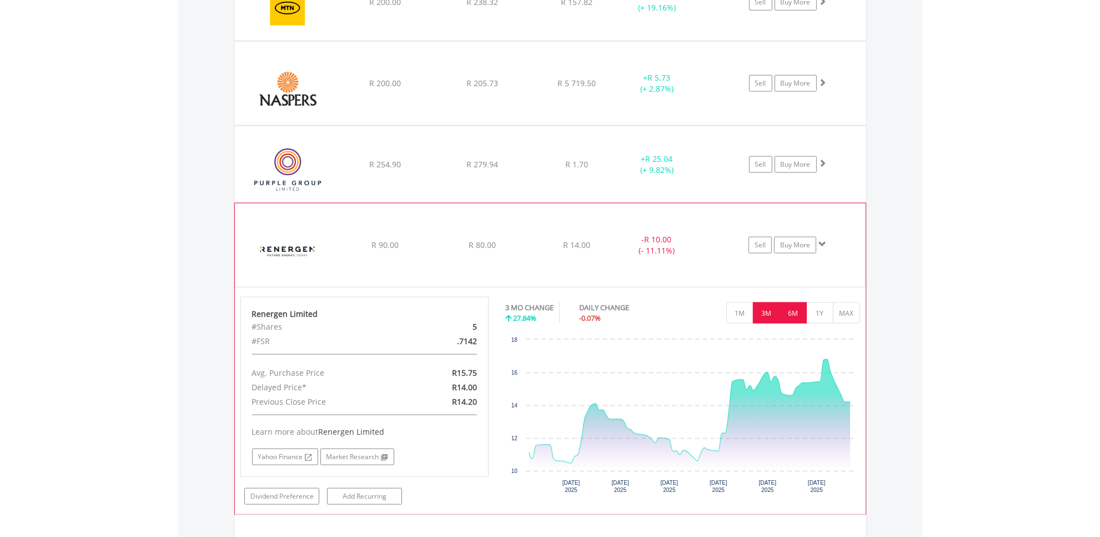
click at [795, 314] on button "6M" at bounding box center [793, 312] width 27 height 21
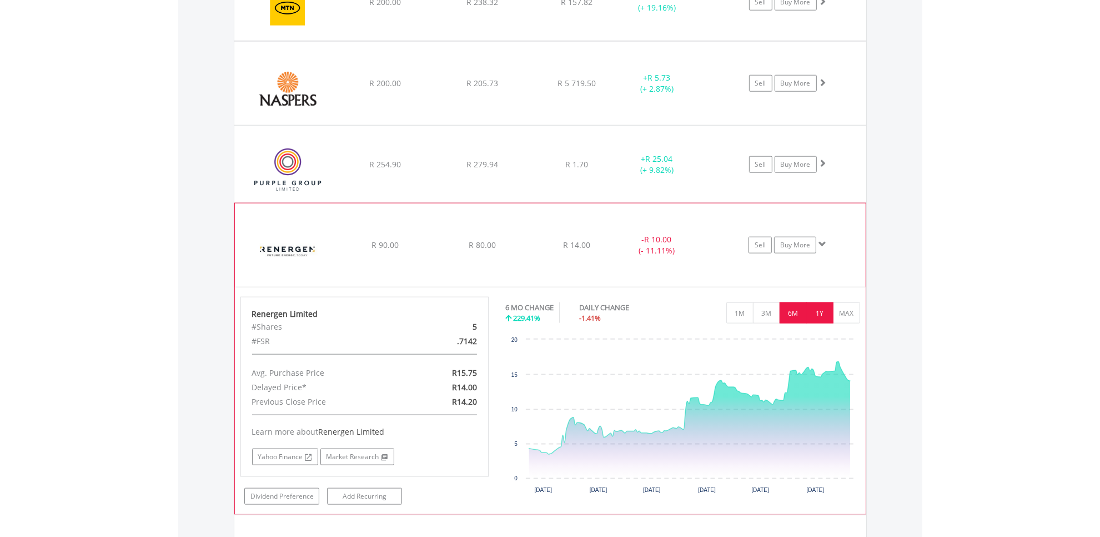
click at [814, 315] on button "1Y" at bounding box center [819, 312] width 27 height 21
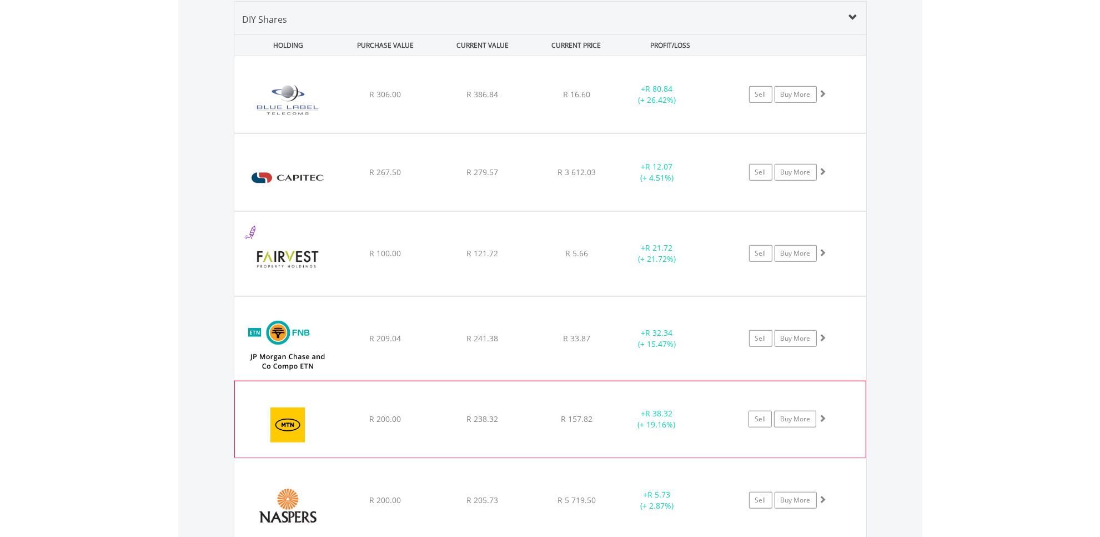
scroll to position [1075, 0]
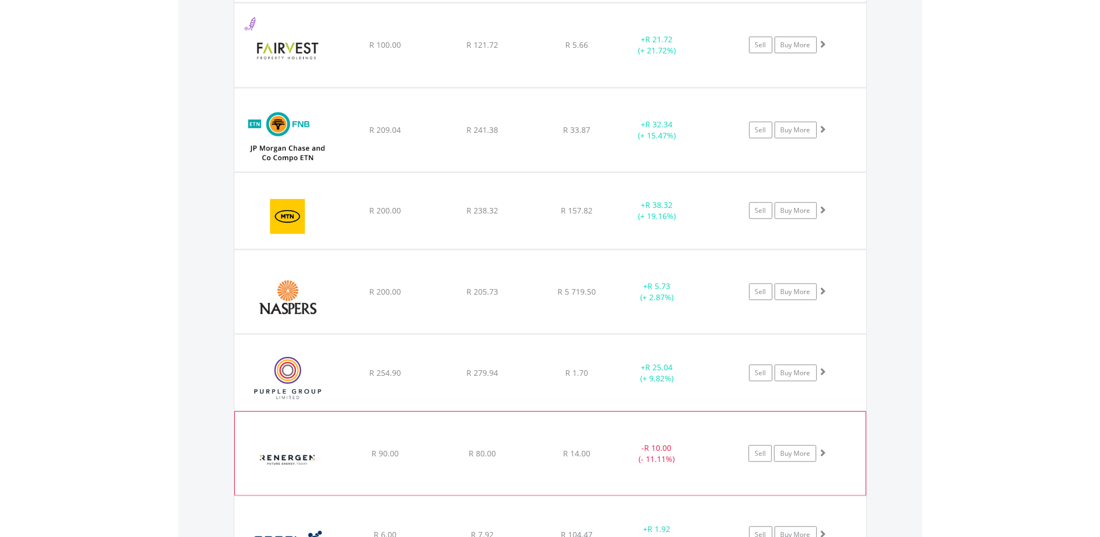
drag, startPoint x: 595, startPoint y: 434, endPoint x: 604, endPoint y: 432, distance: 8.6
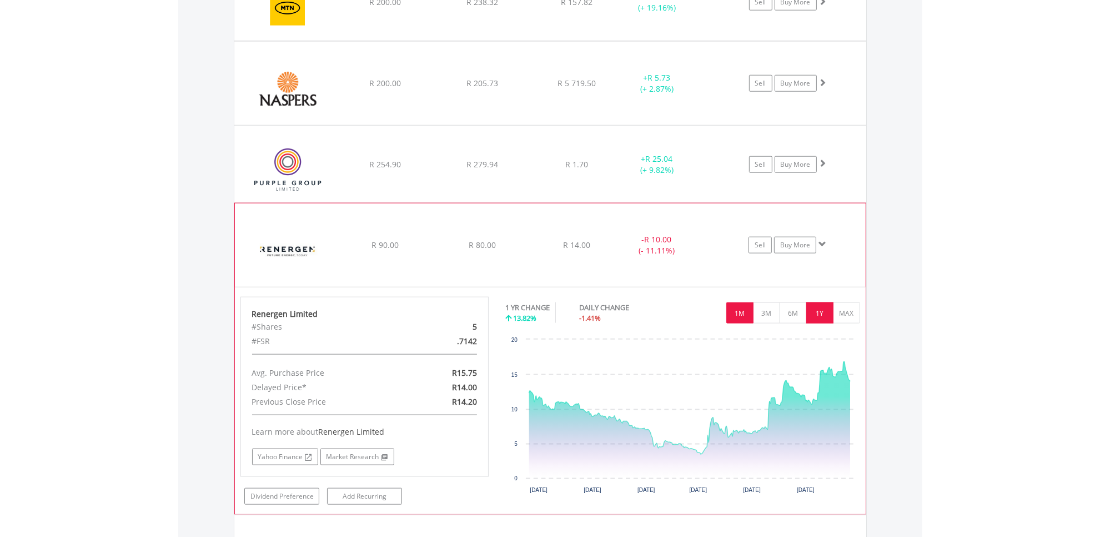
click at [746, 314] on button "1M" at bounding box center [740, 312] width 27 height 21
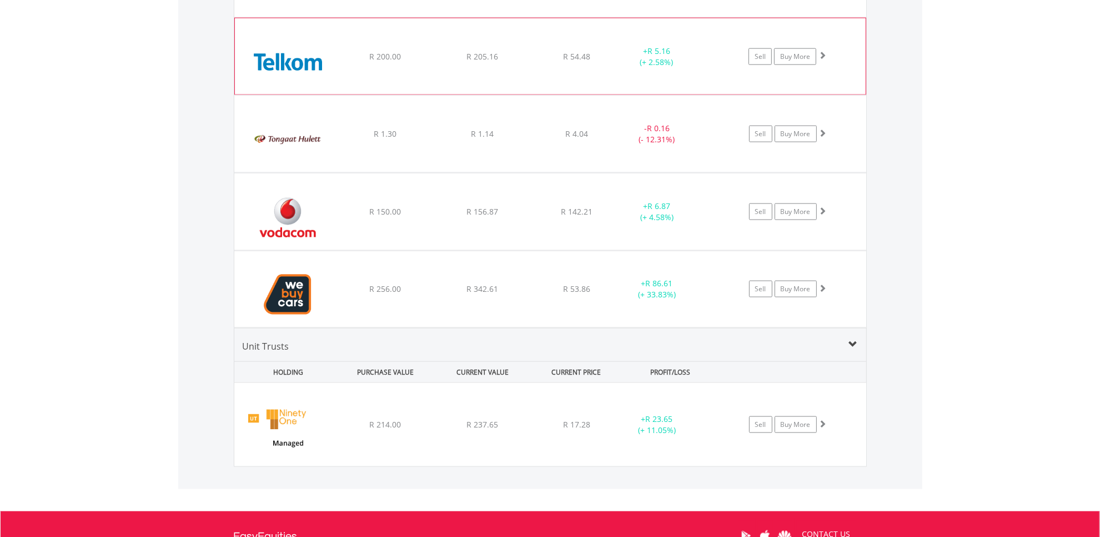
scroll to position [1700, 0]
